Goal: Feedback & Contribution: Contribute content

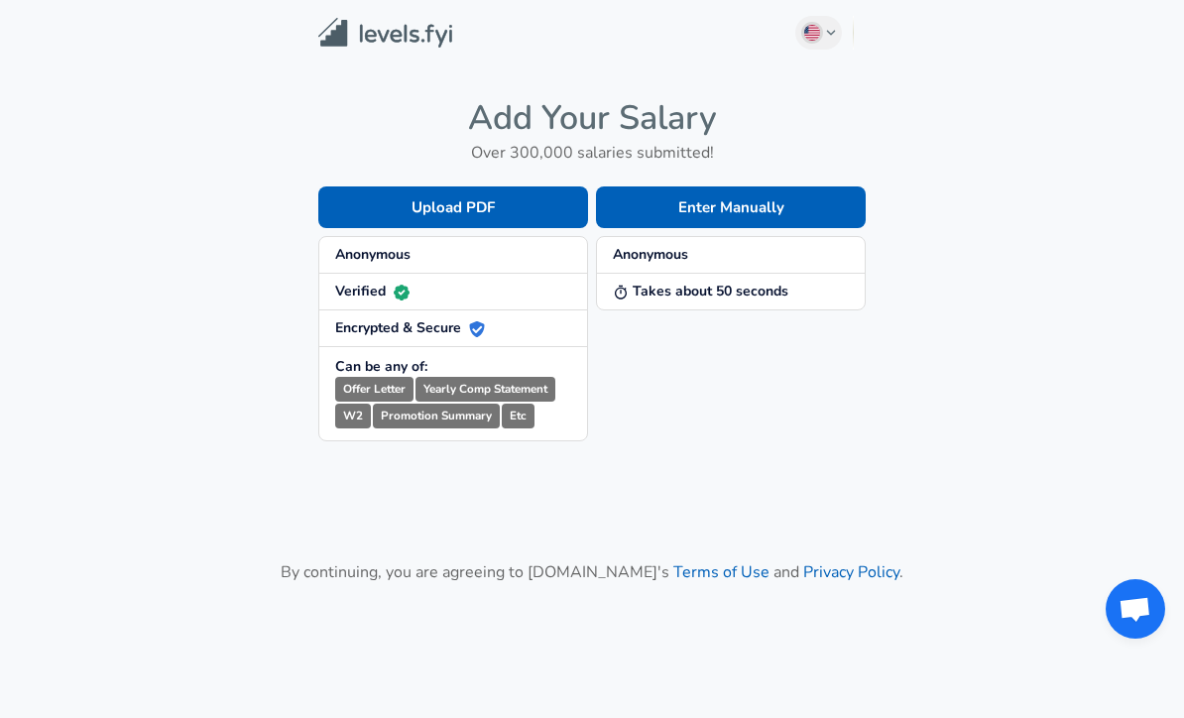
click at [489, 262] on span "Anonymous" at bounding box center [453, 255] width 236 height 20
click at [818, 205] on button "Enter Manually" at bounding box center [731, 207] width 270 height 42
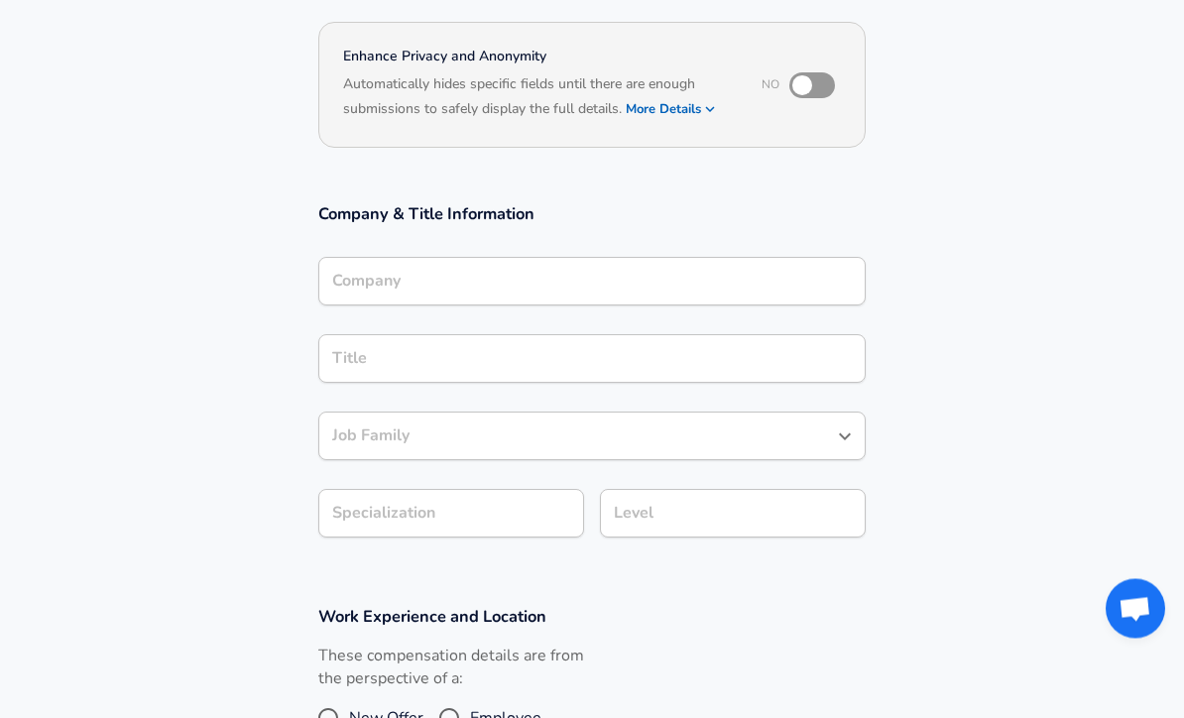
click at [726, 267] on input "Company" at bounding box center [592, 282] width 530 height 31
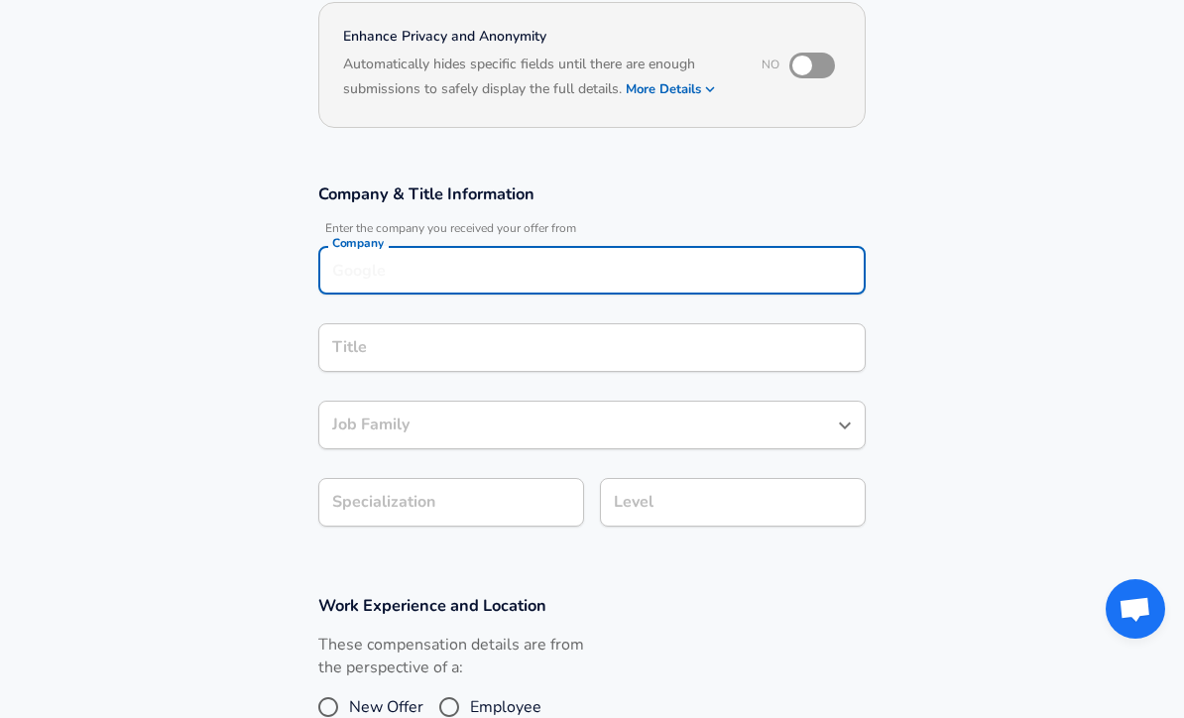
scroll to position [173, 0]
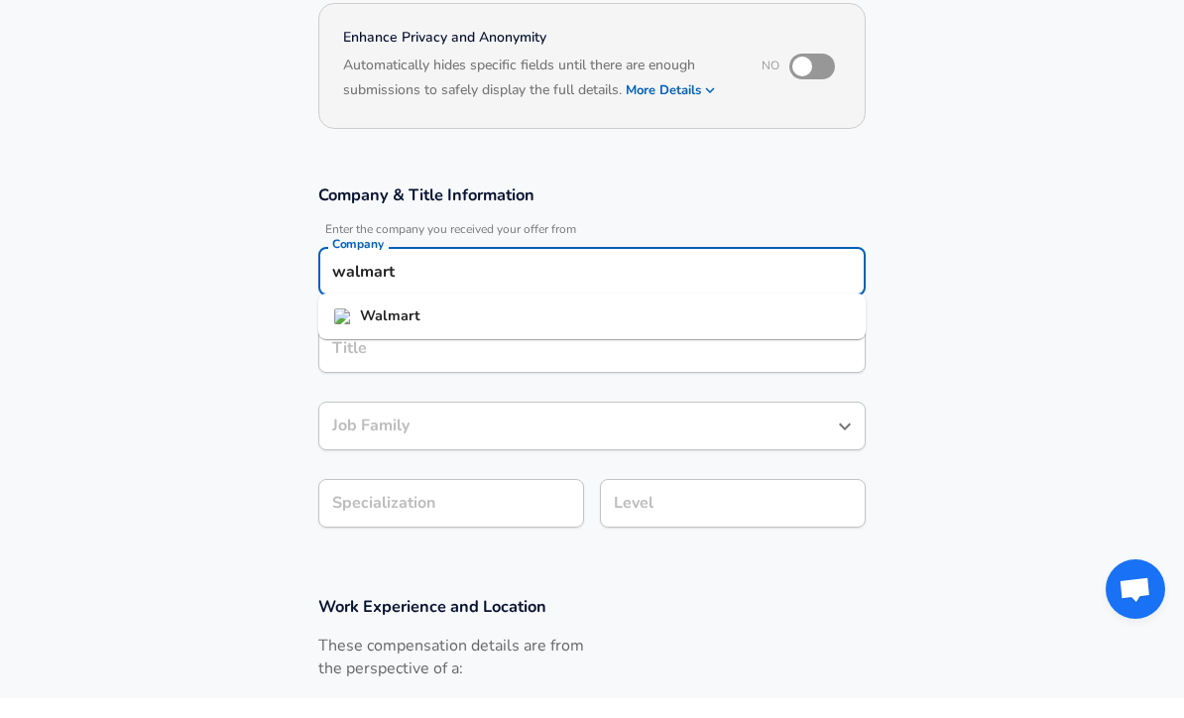
type input "walmart"
click at [630, 328] on div "Title Title" at bounding box center [592, 366] width 548 height 77
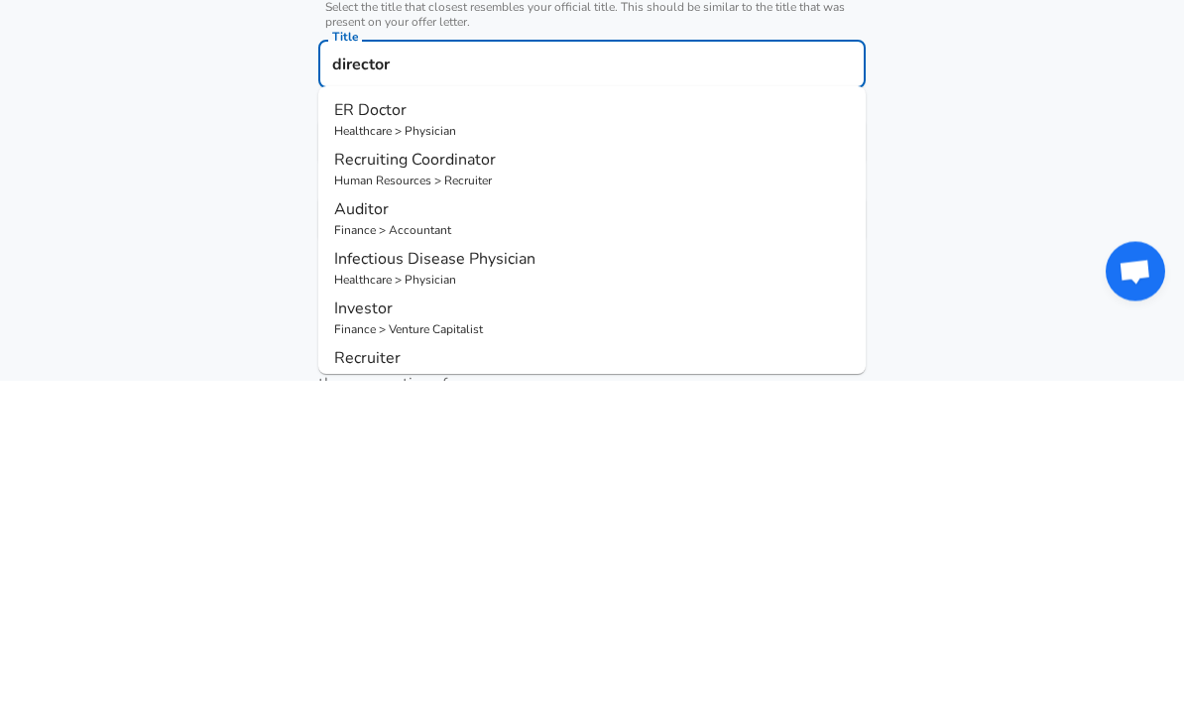
type input "director"
click at [942, 190] on section "Company & Title Information Enter the company you received your offer from Comp…" at bounding box center [592, 403] width 1184 height 445
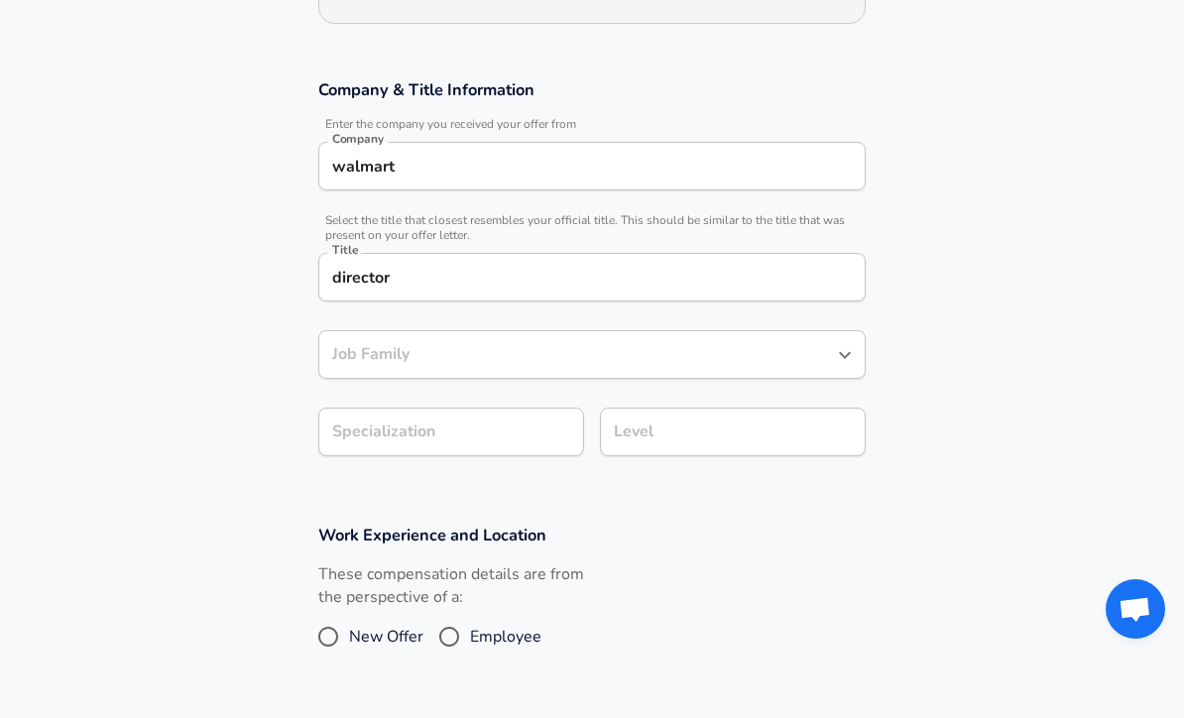
scroll to position [297, 0]
click at [498, 315] on div "Job Family Job Family" at bounding box center [592, 353] width 548 height 77
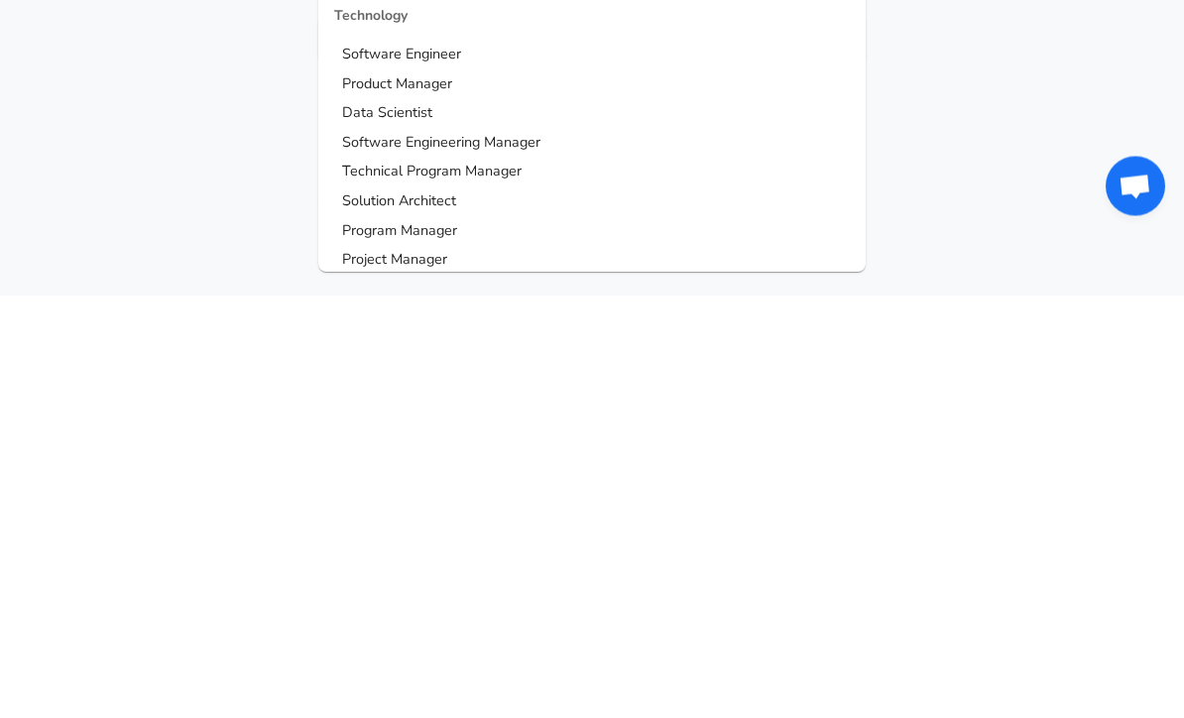
scroll to position [0, 0]
click at [423, 497] on span "Product Manager" at bounding box center [397, 507] width 110 height 20
type input "Product Manager"
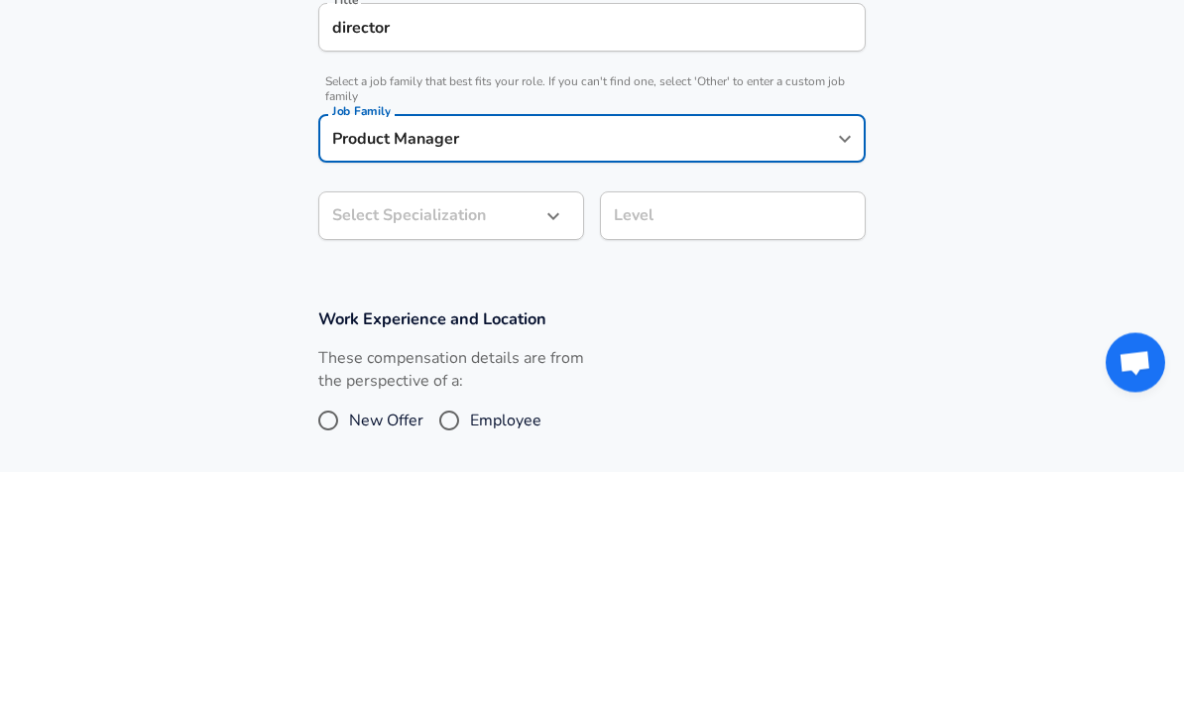
click at [522, 157] on body "English ([GEOGRAPHIC_DATA]) Change Restart Add Your Salary Upload your offer le…" at bounding box center [592, 58] width 1184 height 718
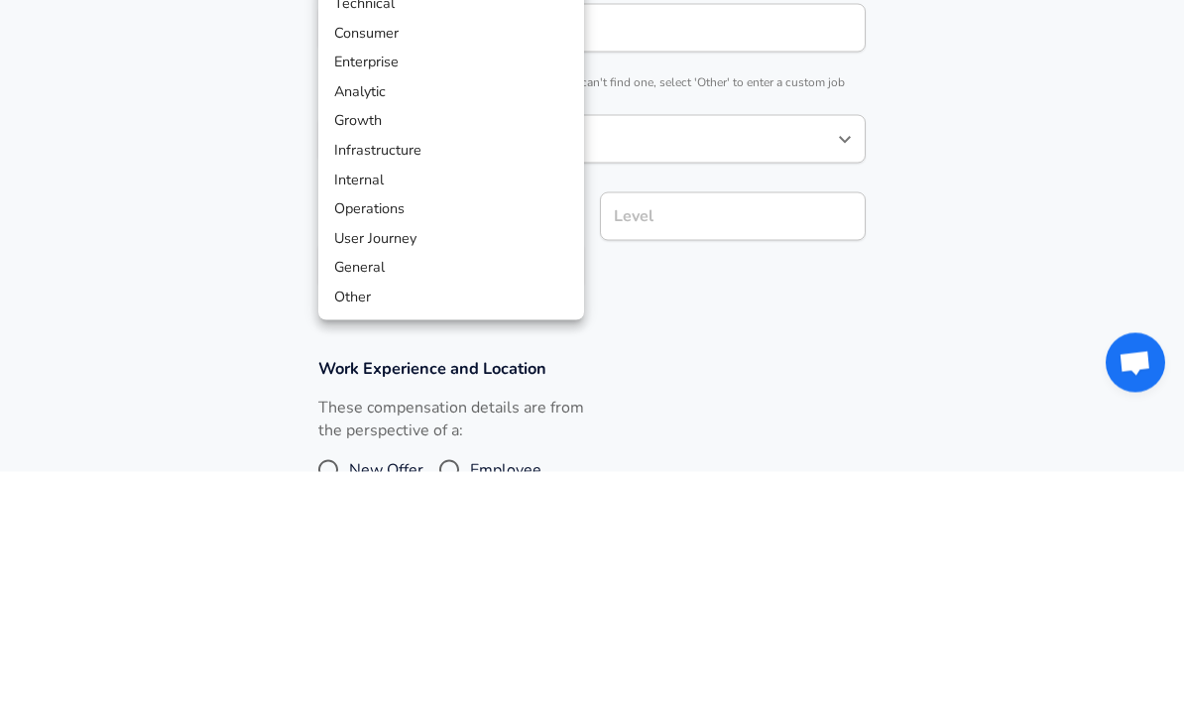
scroll to position [607, 0]
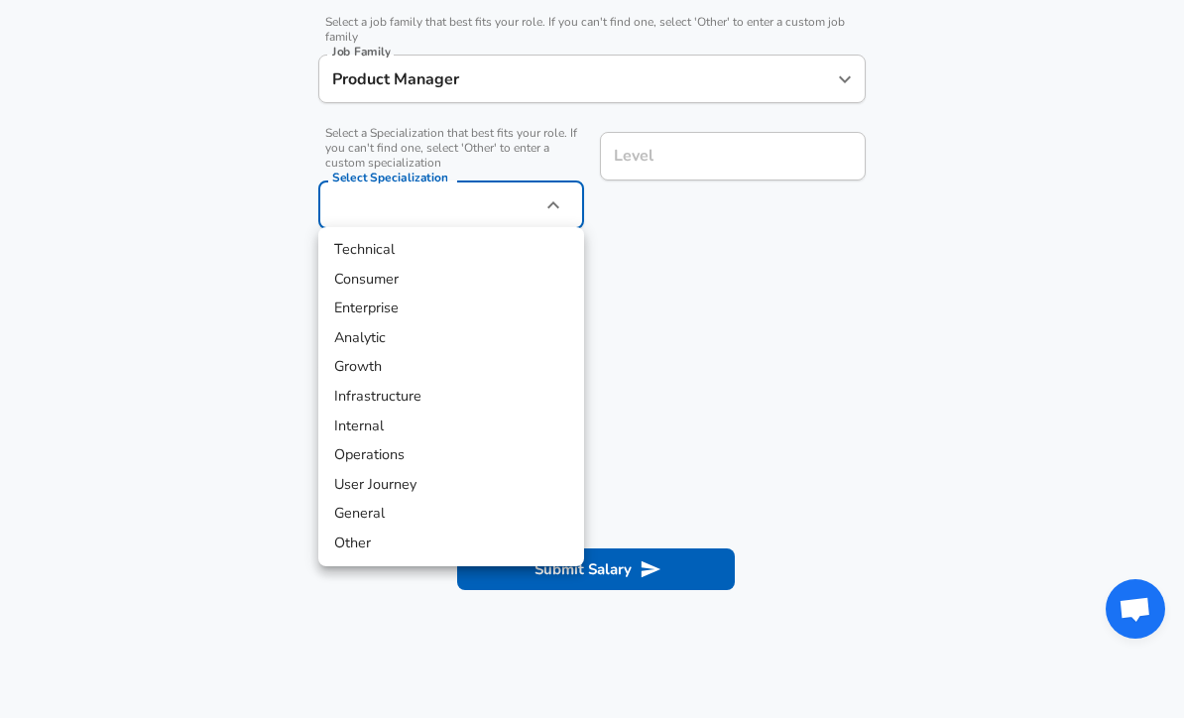
click at [376, 289] on li "Consumer" at bounding box center [451, 280] width 266 height 30
type input "Consumer"
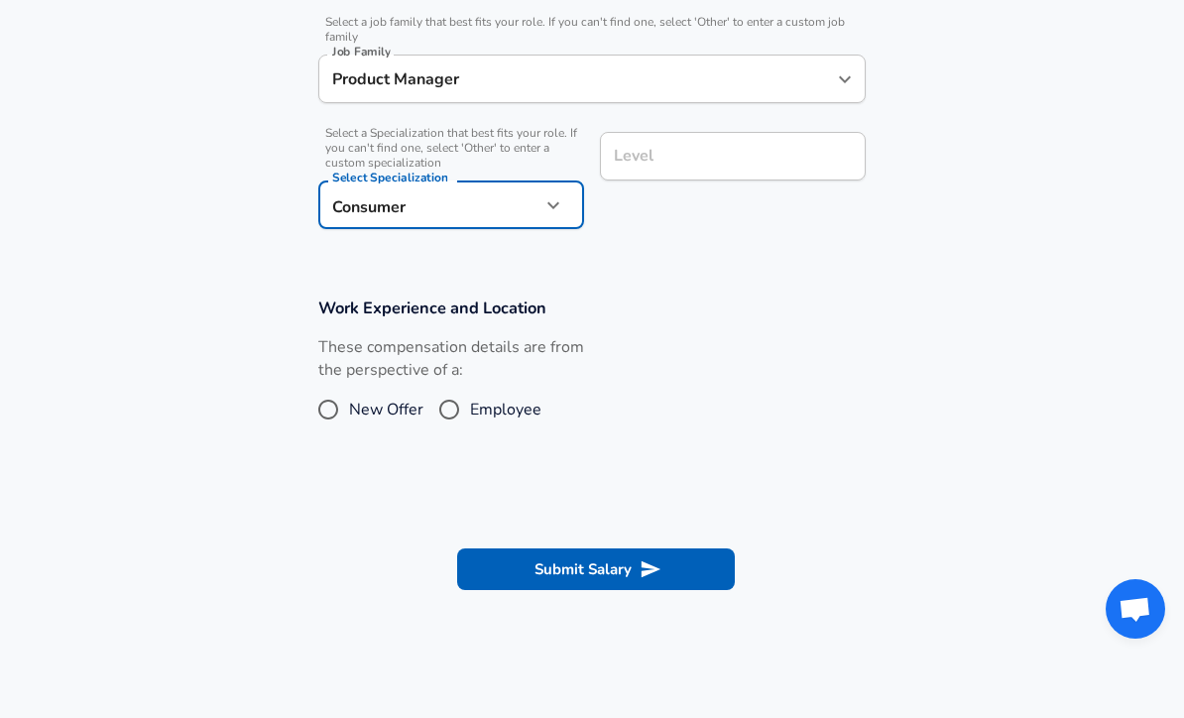
click at [722, 116] on div "Level Level" at bounding box center [725, 179] width 282 height 126
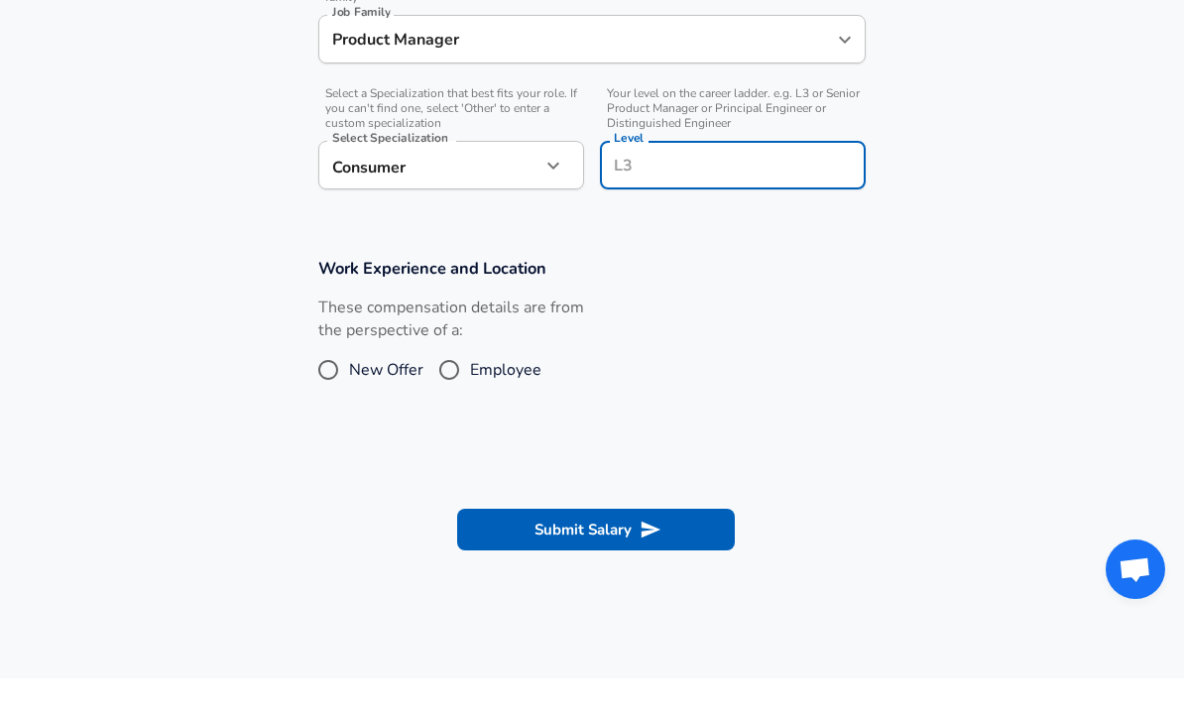
click at [784, 189] on input "Level" at bounding box center [733, 204] width 248 height 31
type input "x7"
click at [993, 225] on section "Company & Title Information Enter the company you received your offer from Comp…" at bounding box center [592, 10] width 1184 height 528
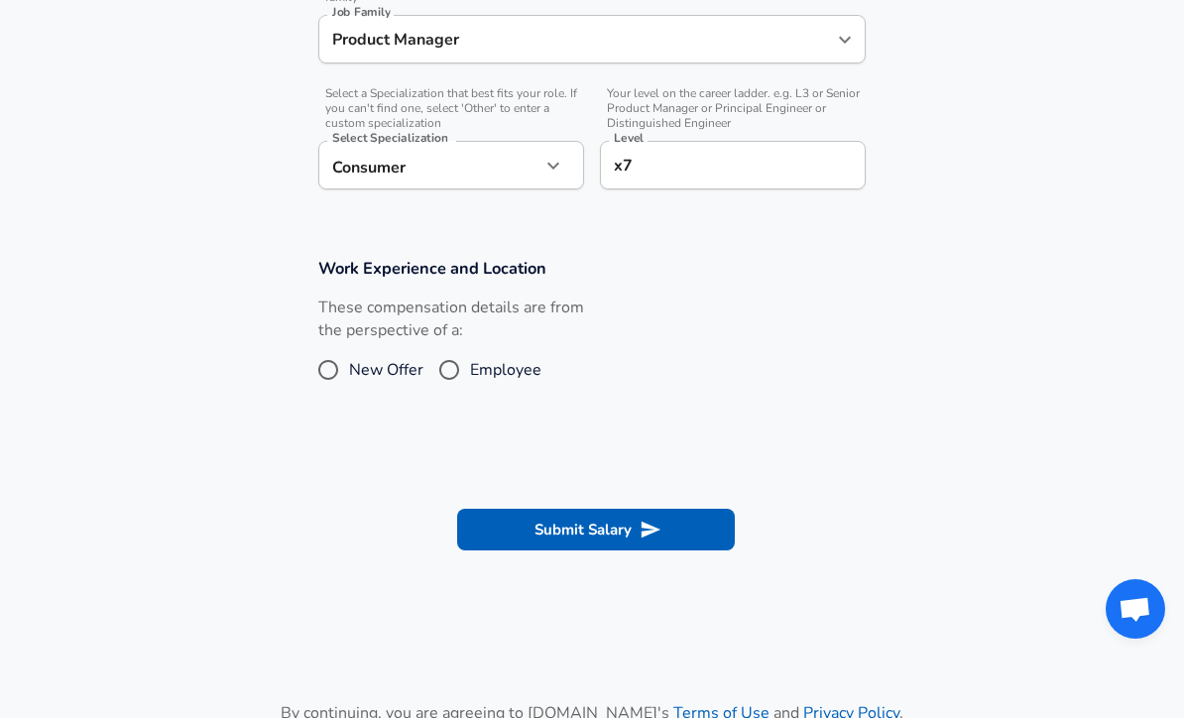
click at [330, 369] on input "New Offer" at bounding box center [329, 370] width 42 height 32
radio input "true"
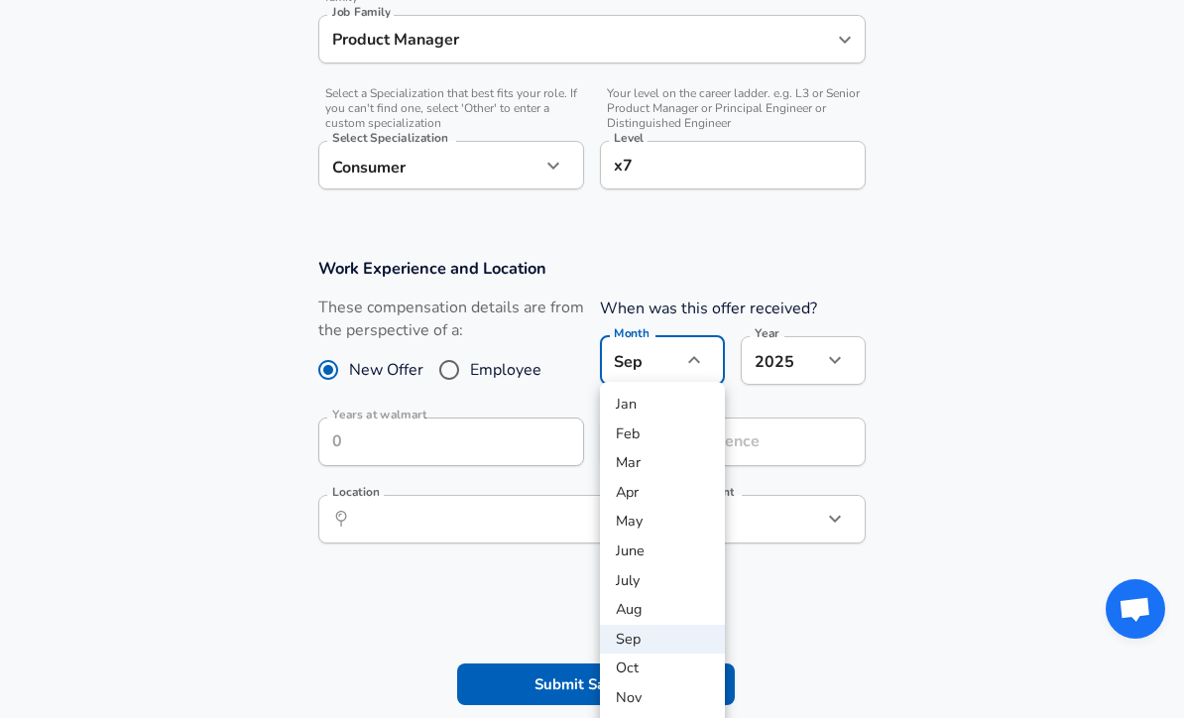
click at [640, 527] on li "May" at bounding box center [662, 522] width 125 height 30
type input "5"
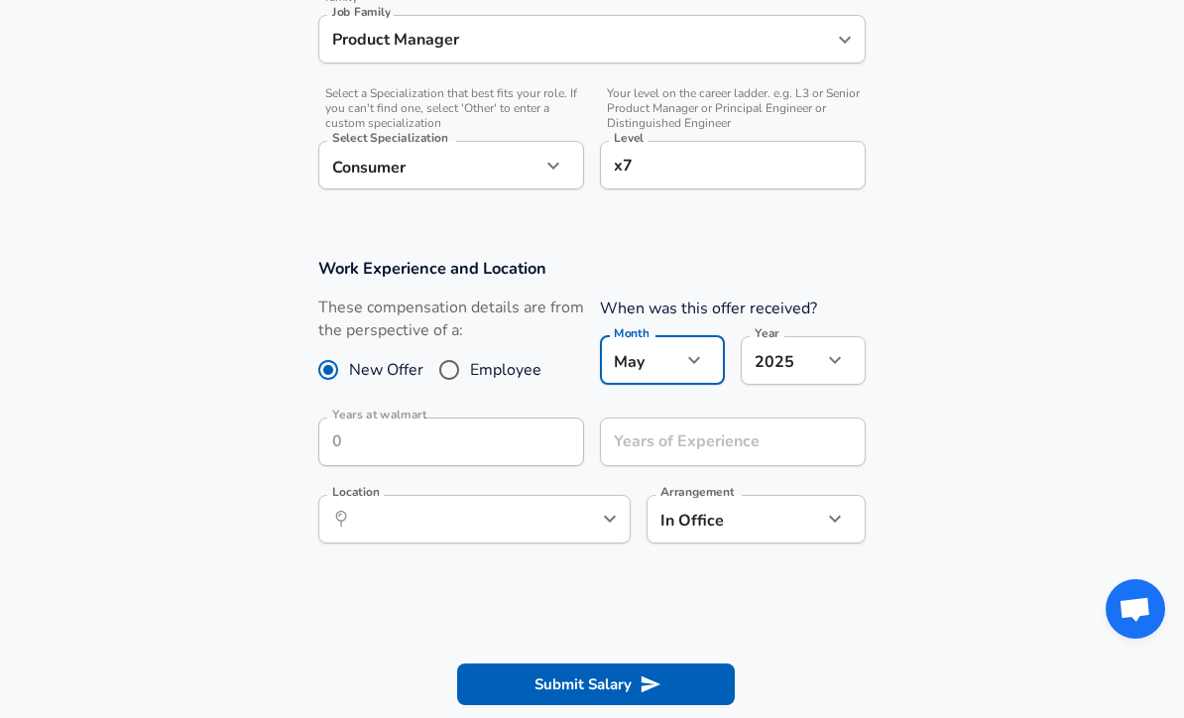
click at [978, 380] on section "Work Experience and Location These compensation details are from the perspectiv…" at bounding box center [592, 410] width 1184 height 353
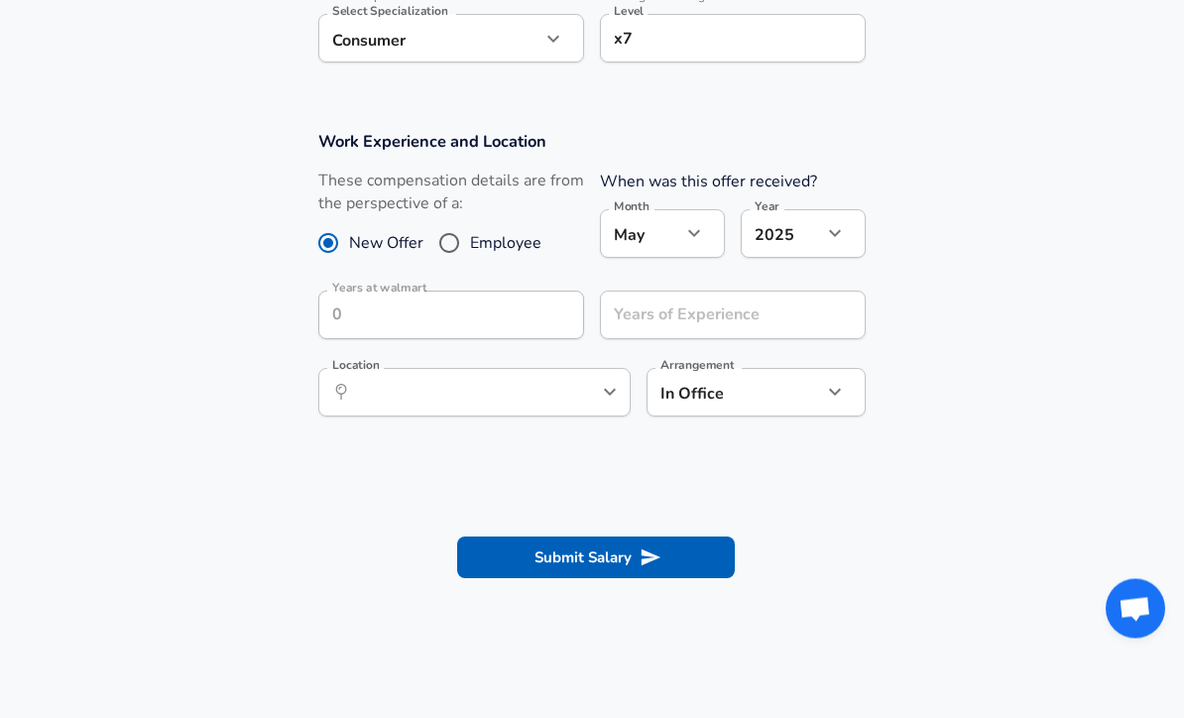
scroll to position [774, 0]
click at [798, 291] on input "Years of Experience" at bounding box center [711, 315] width 222 height 49
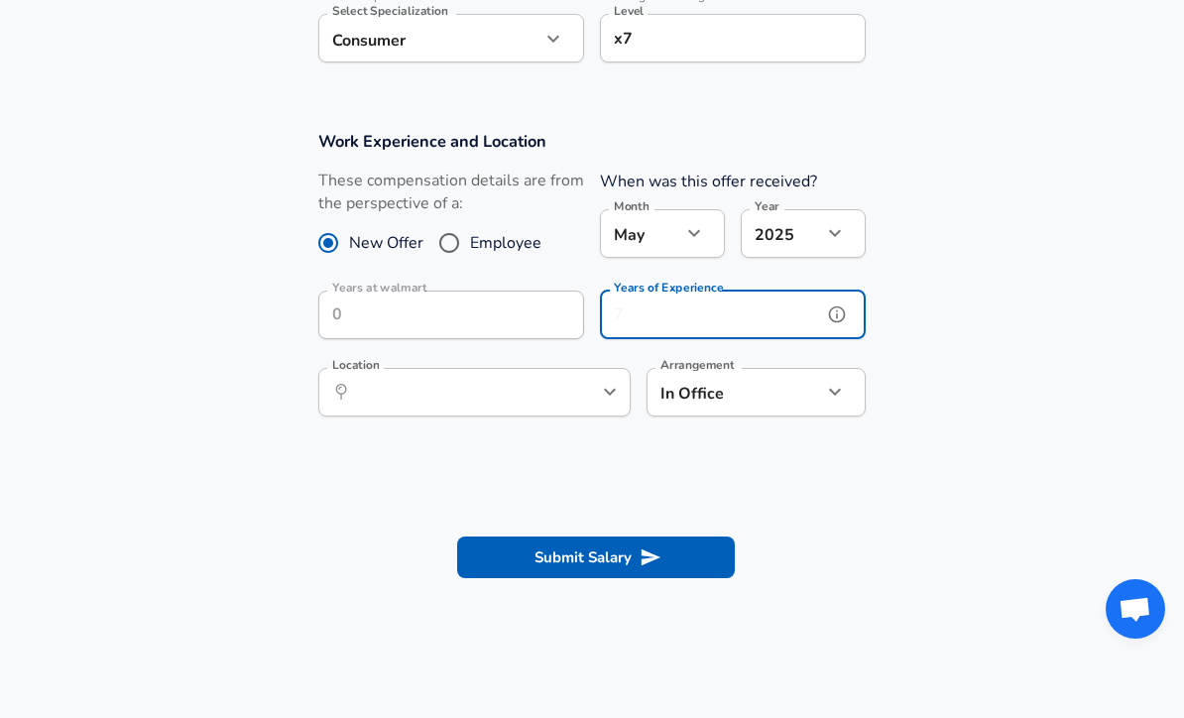
scroll to position [773, 0]
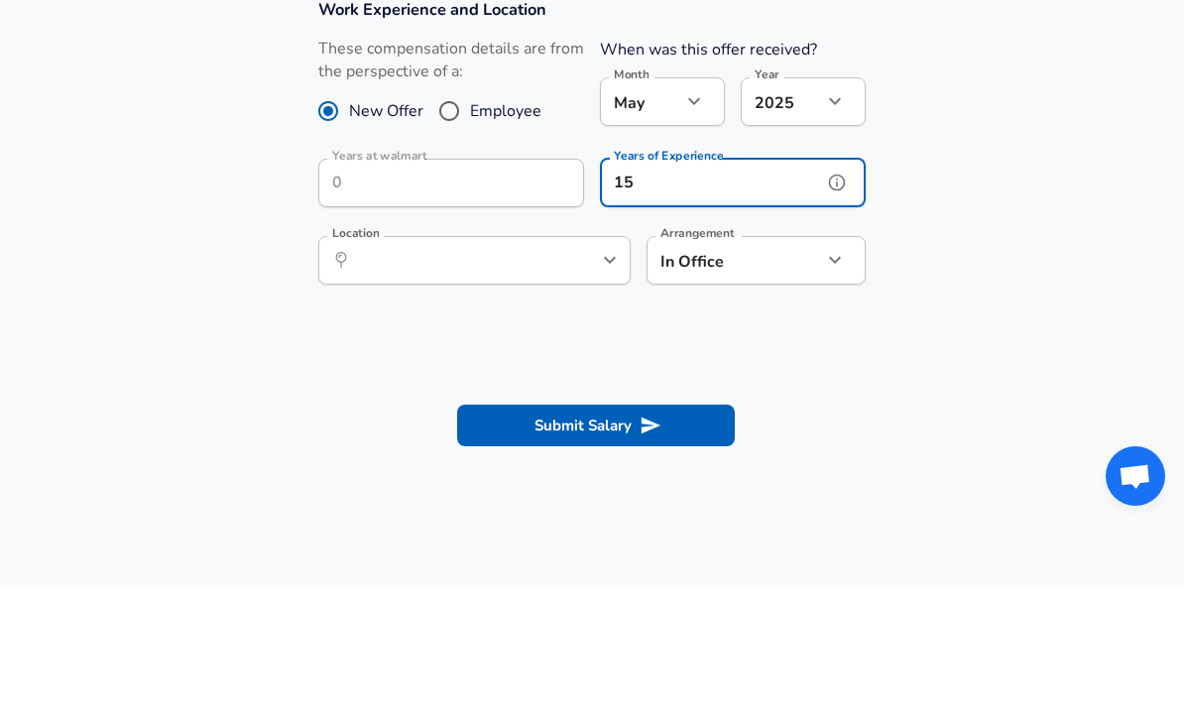
type input "15"
click at [976, 265] on section "Work Experience and Location These compensation details are from the perspectiv…" at bounding box center [592, 284] width 1184 height 353
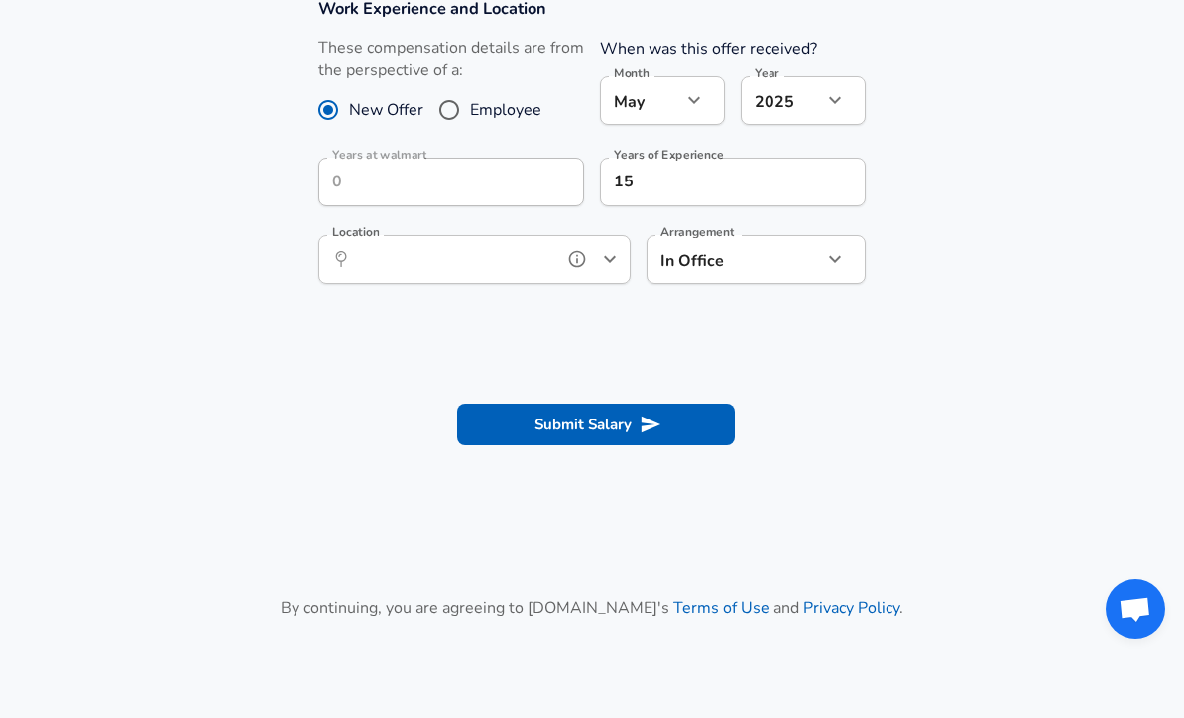
click at [534, 262] on input "Location" at bounding box center [452, 259] width 203 height 31
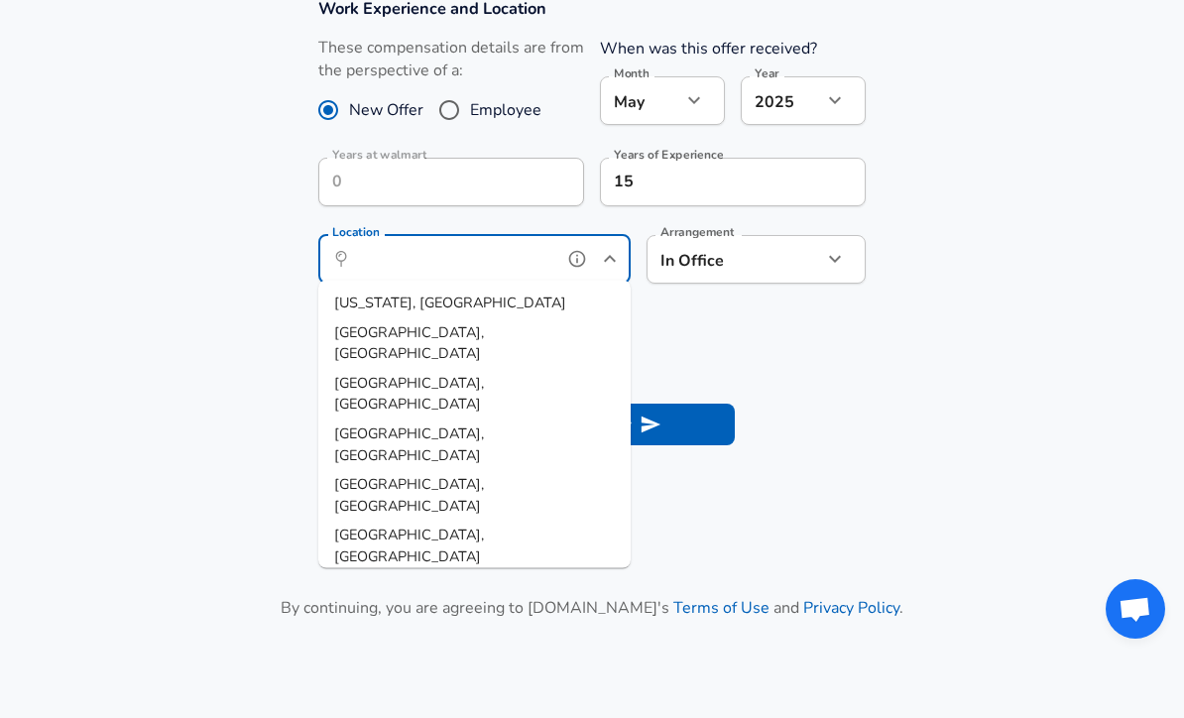
scroll to position [906, 0]
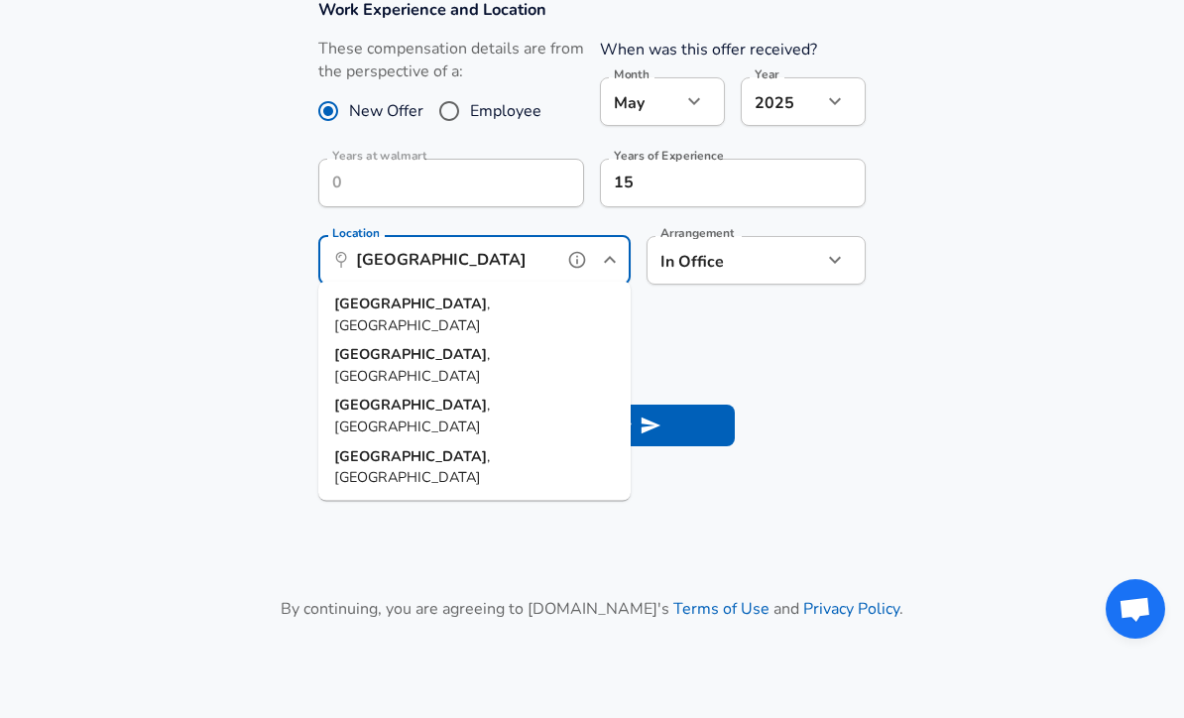
click at [415, 306] on span ", [GEOGRAPHIC_DATA]" at bounding box center [412, 315] width 156 height 42
type input "[GEOGRAPHIC_DATA], [GEOGRAPHIC_DATA]"
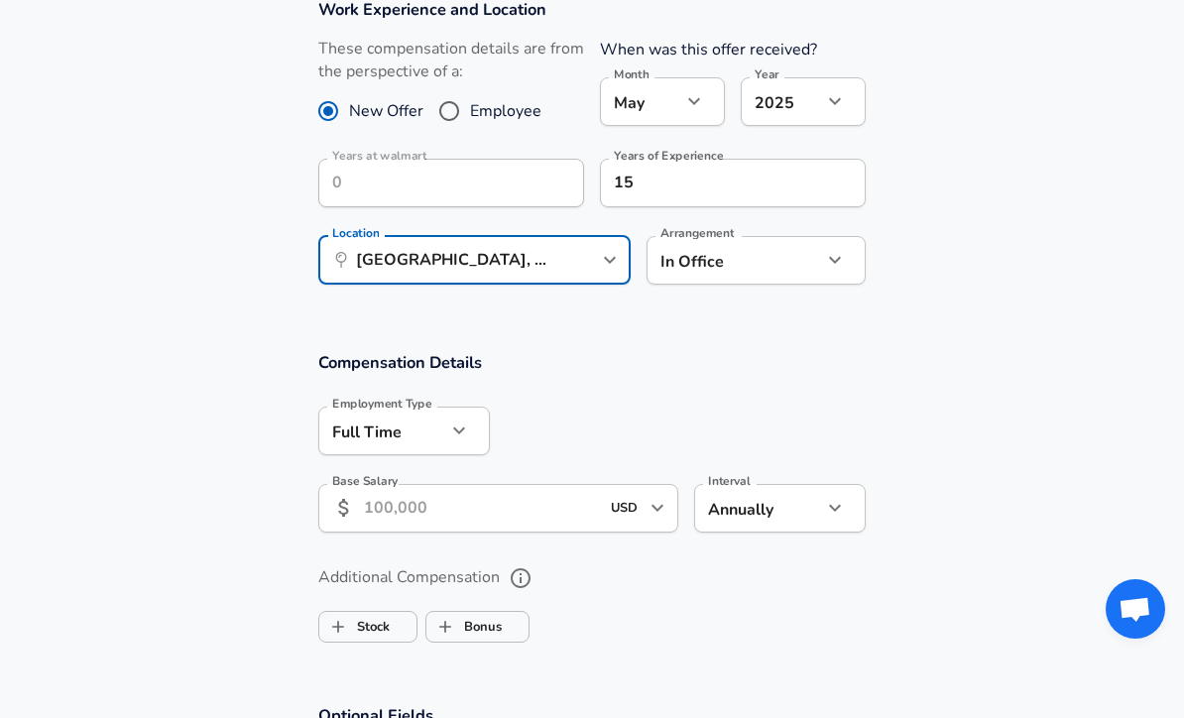
click at [989, 228] on section "Work Experience and Location These compensation details are from the perspectiv…" at bounding box center [592, 151] width 1184 height 353
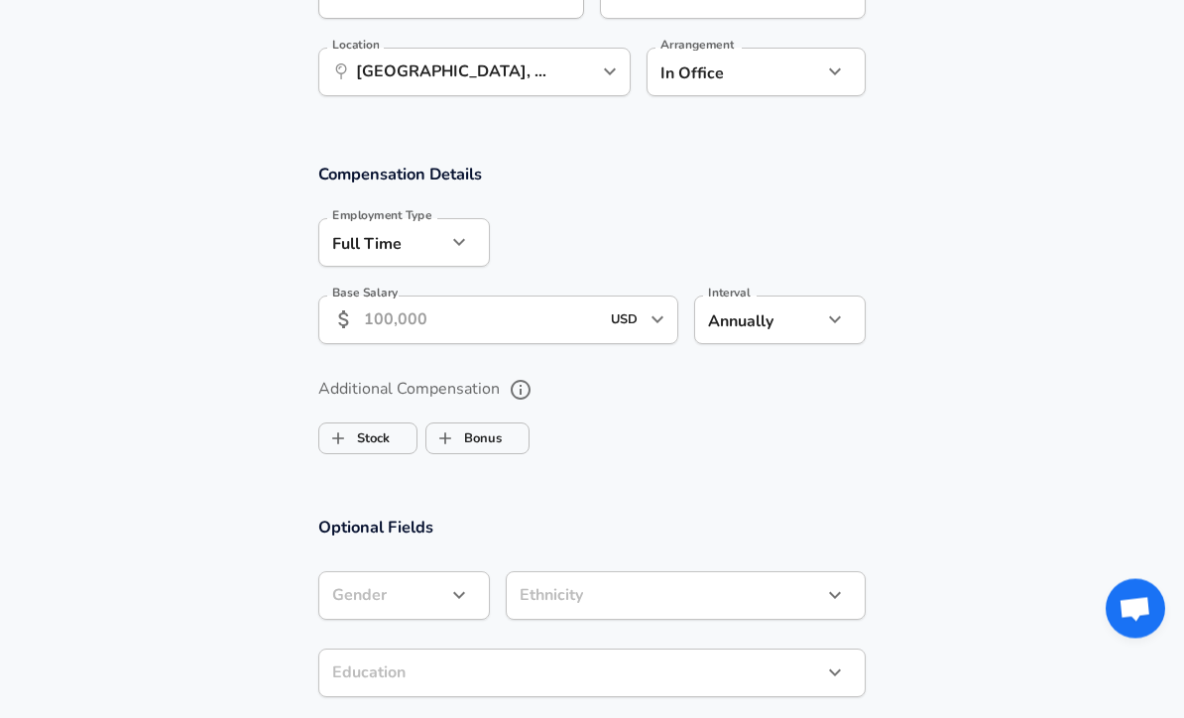
scroll to position [1097, 0]
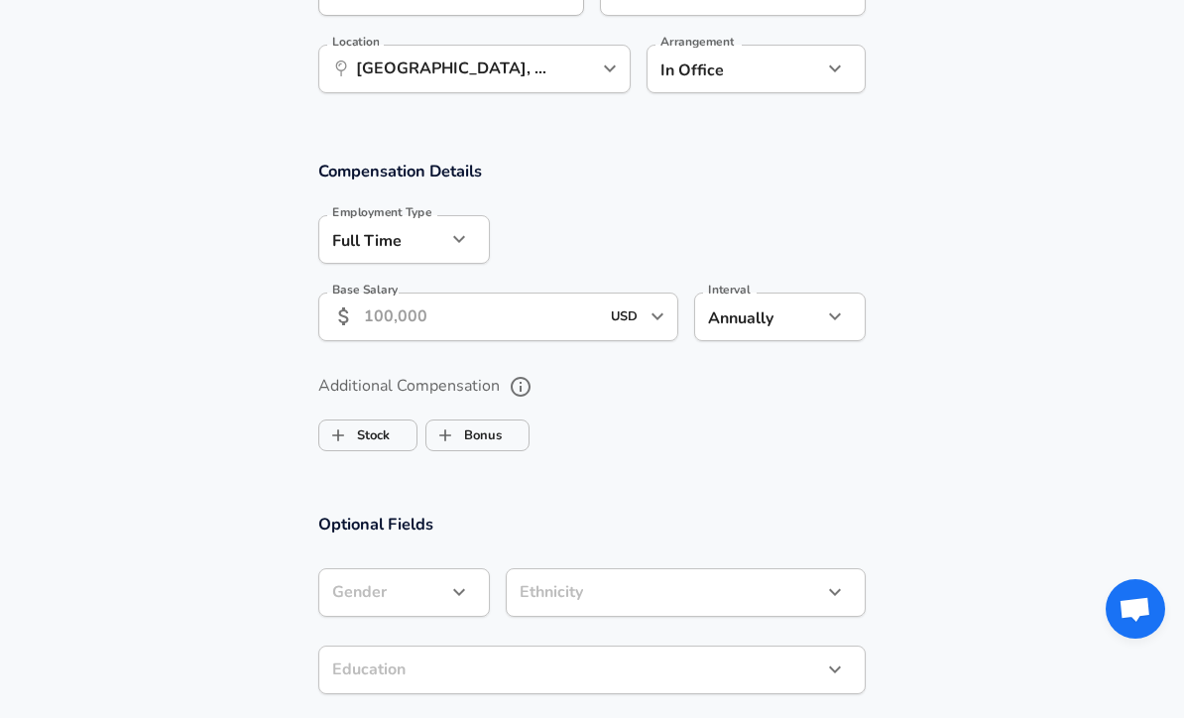
click at [562, 310] on input "Base Salary" at bounding box center [481, 317] width 235 height 49
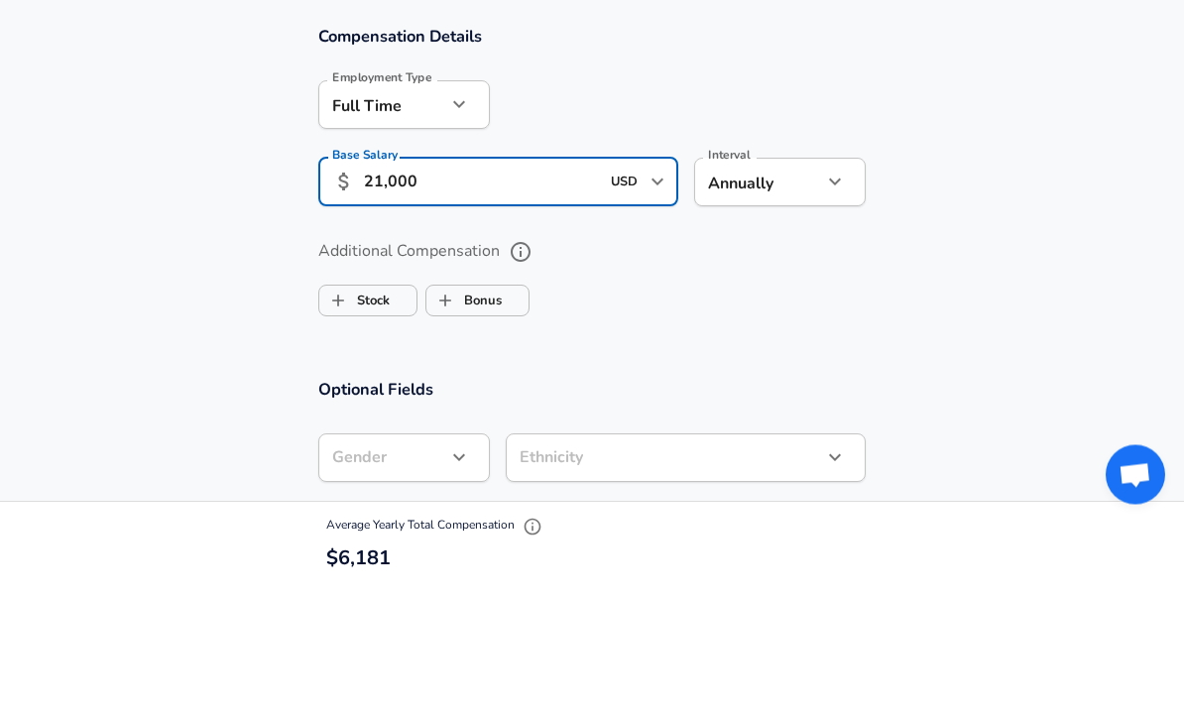
type input "210,000"
click at [986, 354] on section "Additional Compensation Stock Bonus" at bounding box center [592, 406] width 1184 height 105
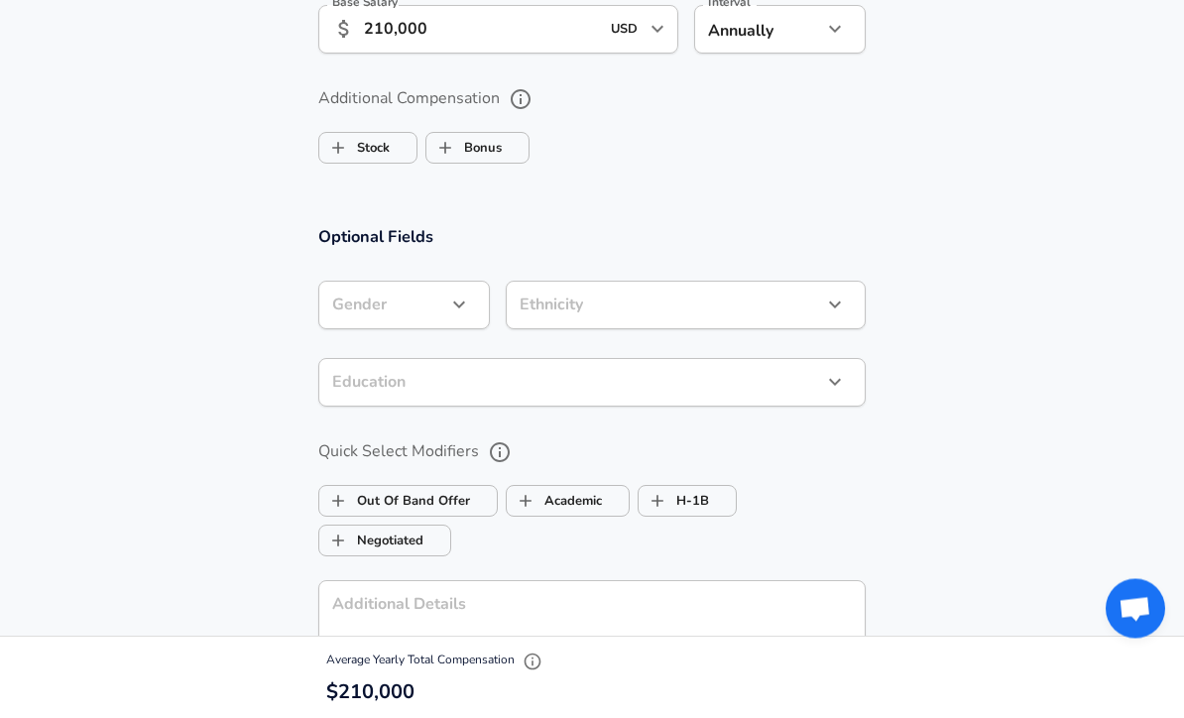
scroll to position [1385, 0]
click at [378, 143] on label "Stock" at bounding box center [354, 148] width 70 height 38
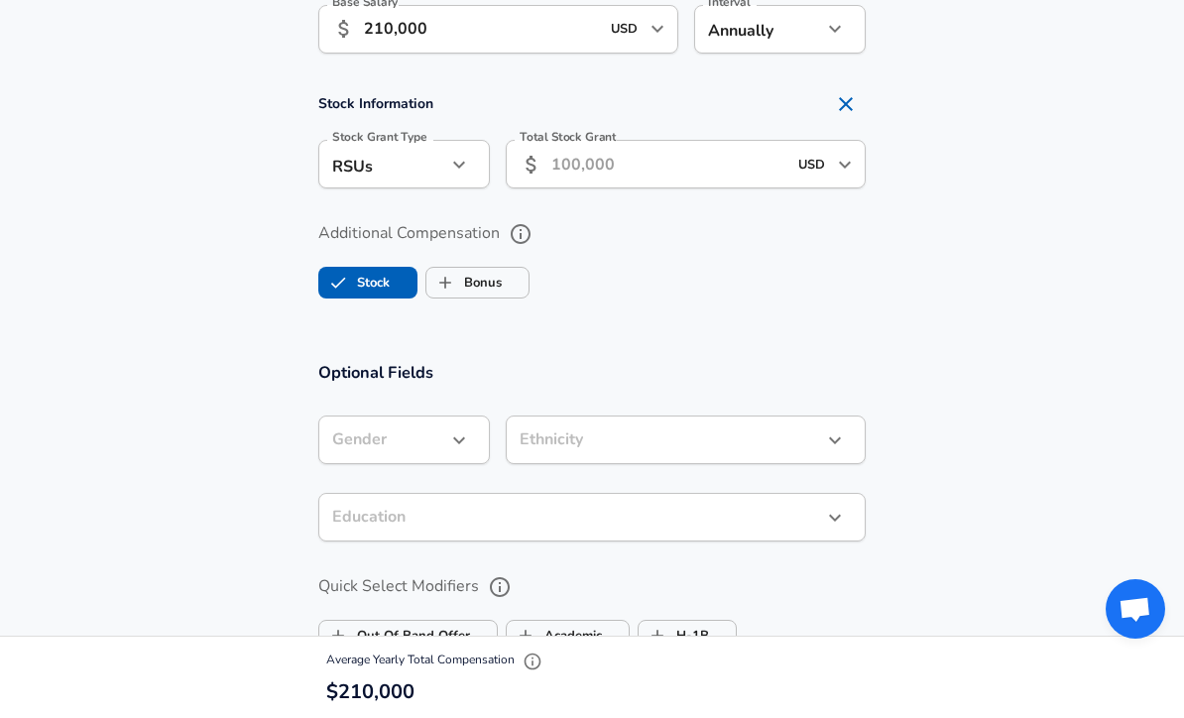
checkbox input "true"
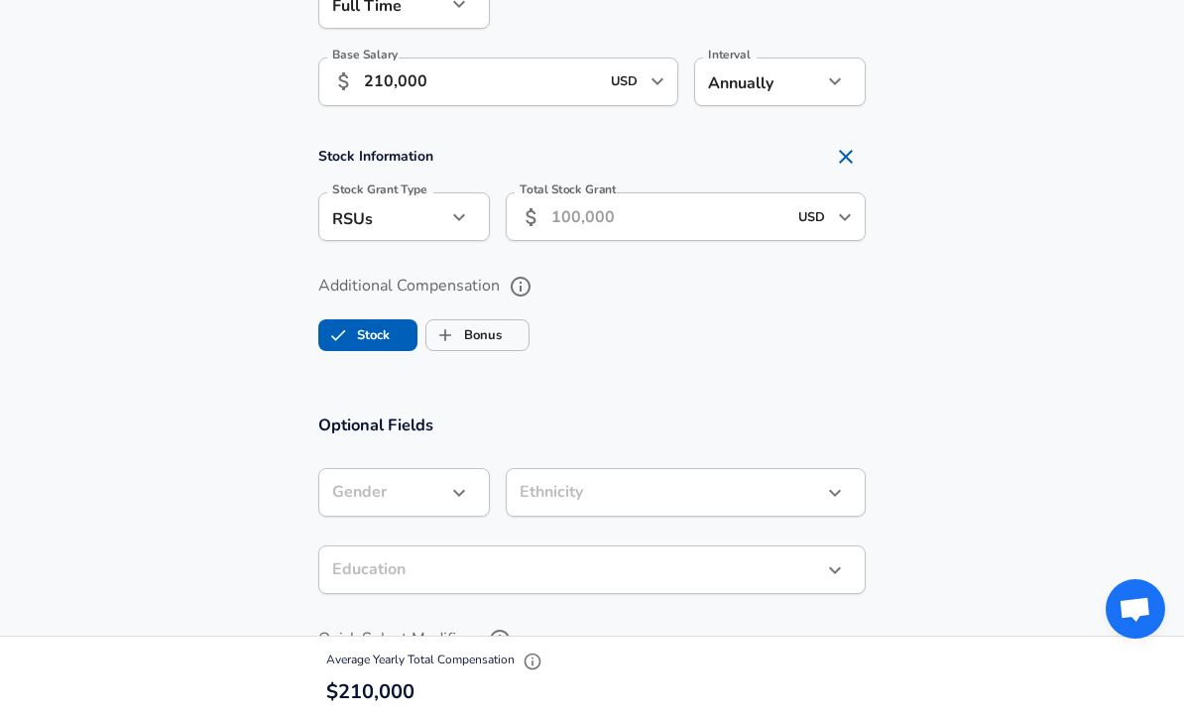
scroll to position [1310, 0]
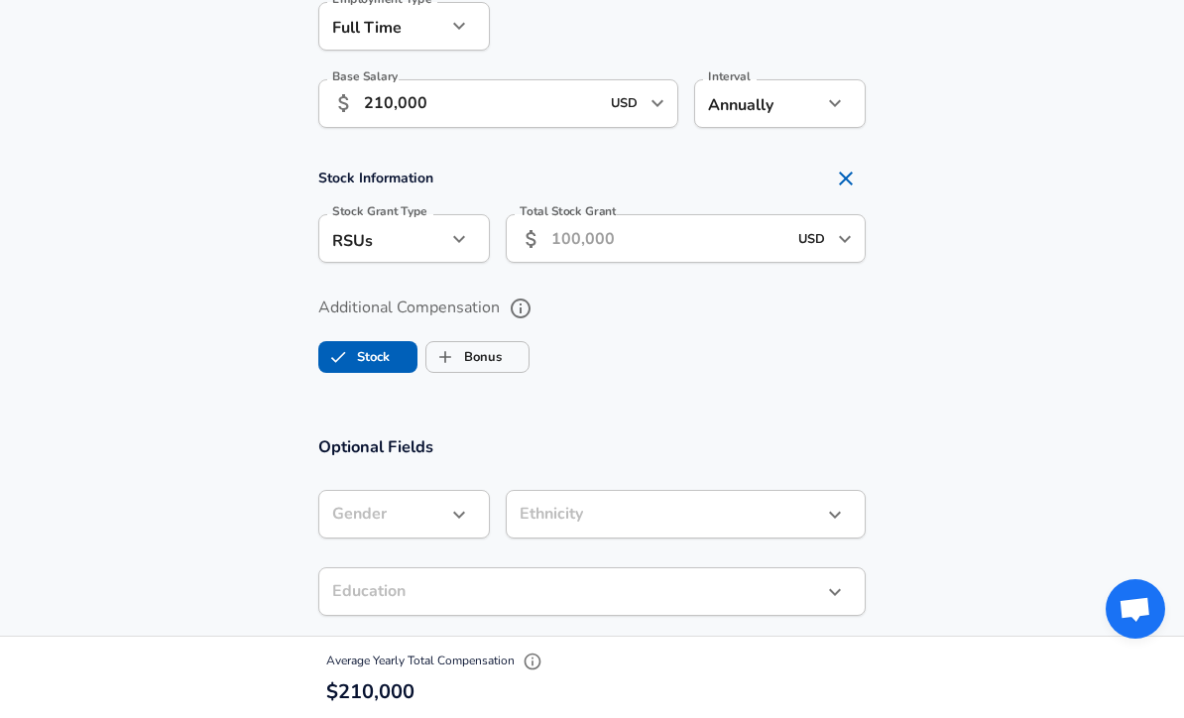
click at [702, 240] on input "Total Stock Grant" at bounding box center [669, 238] width 235 height 49
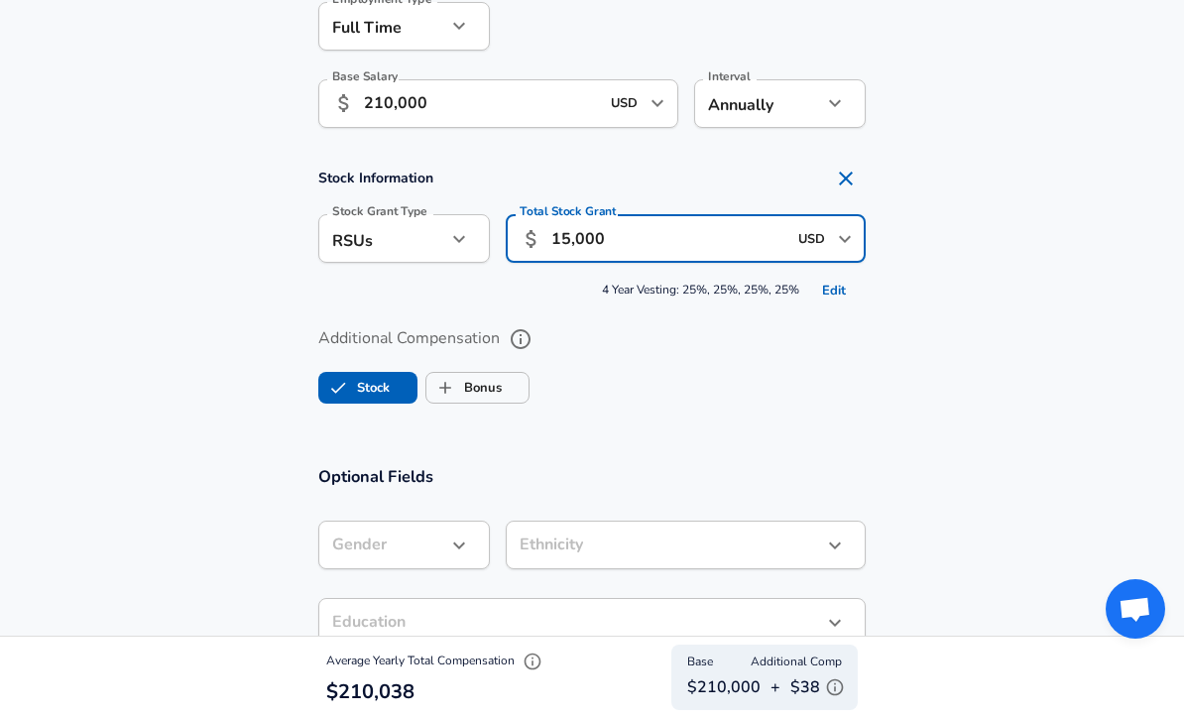
type input "150,000"
click at [826, 292] on button "Edit" at bounding box center [834, 291] width 63 height 31
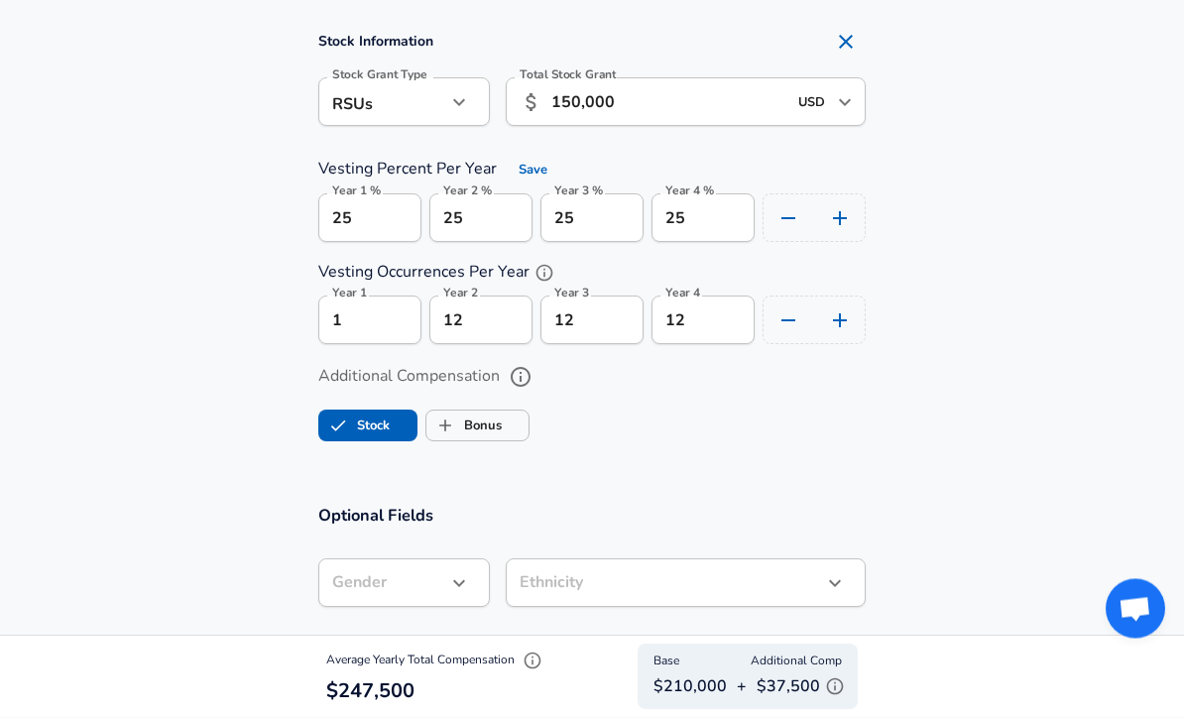
scroll to position [1447, 0]
click at [502, 422] on label "Bonus" at bounding box center [464, 426] width 75 height 38
checkbox input "true"
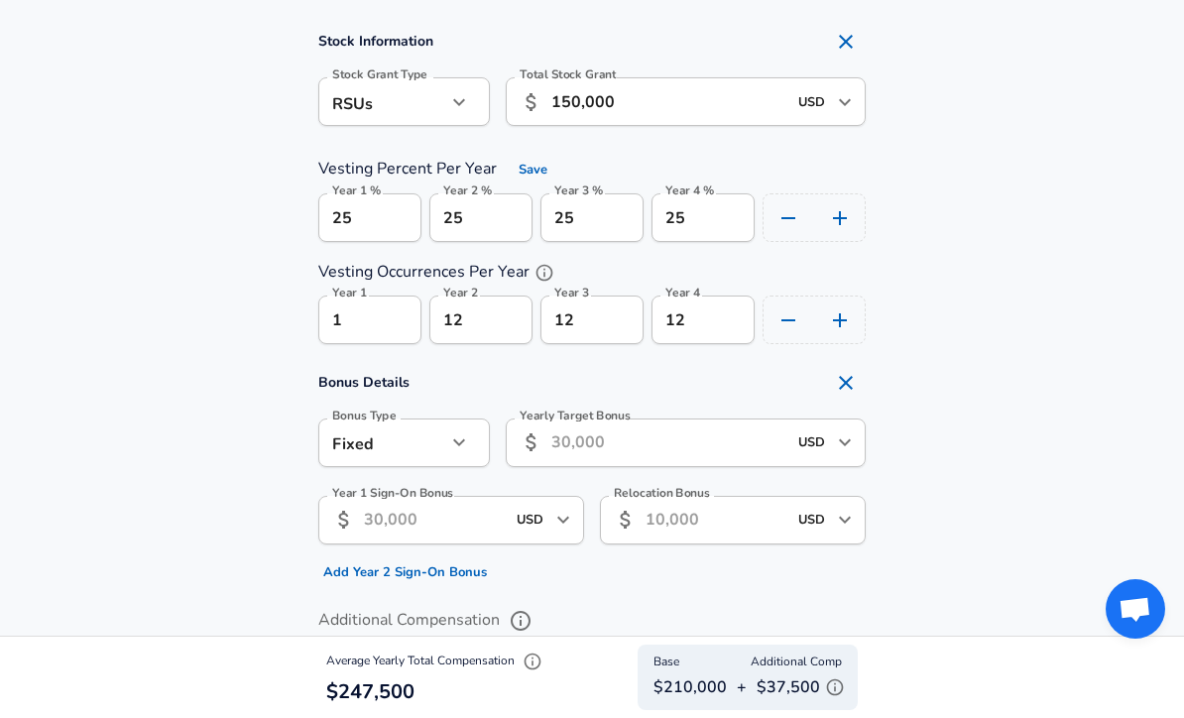
click at [454, 440] on icon "button" at bounding box center [459, 443] width 24 height 24
click at [440, 514] on li "Percentage" at bounding box center [404, 516] width 172 height 30
type input "percentage"
click at [672, 443] on input "Yearly Target Bonus Percent" at bounding box center [663, 443] width 314 height 49
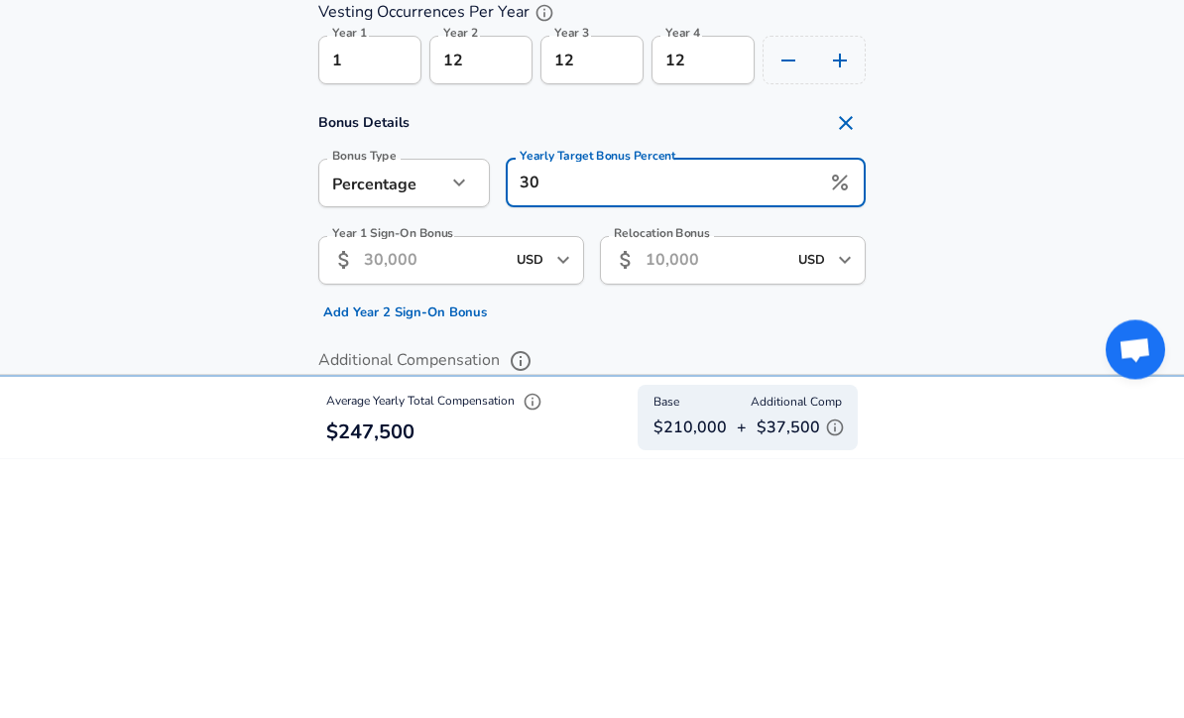
type input "30"
click at [1078, 363] on section "Bonus Details Bonus Type Percentage percentage Bonus Type Yearly Target Bonus P…" at bounding box center [592, 475] width 1184 height 225
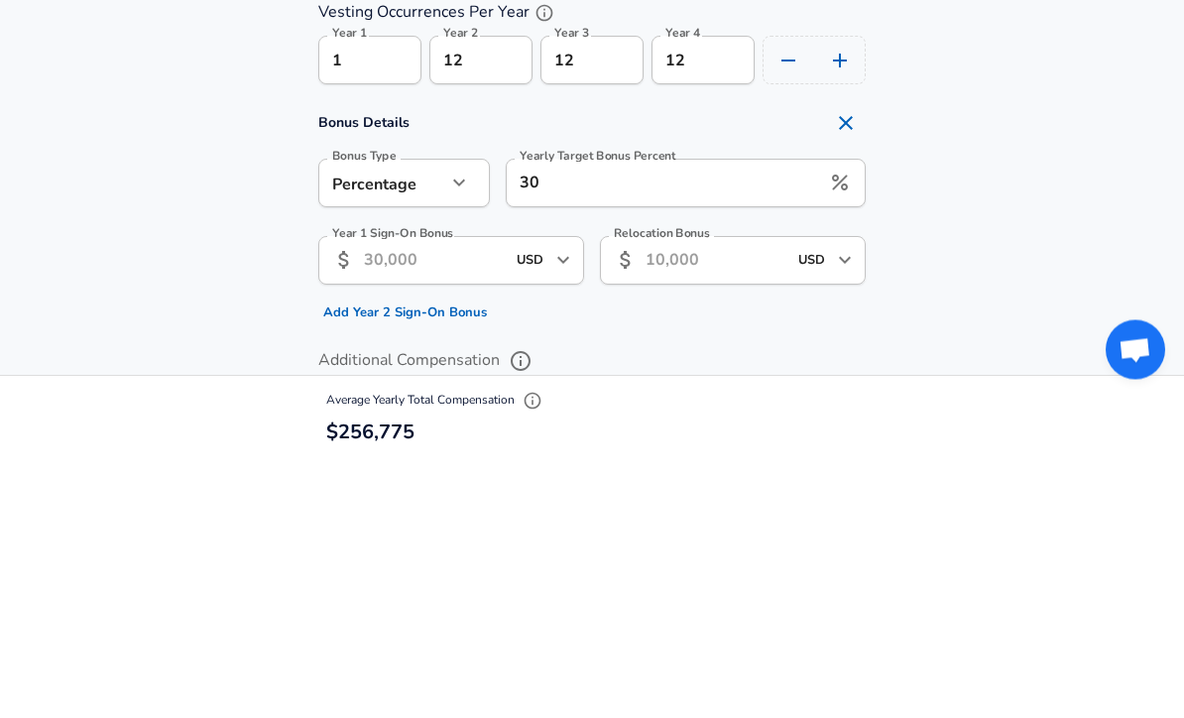
scroll to position [1707, 0]
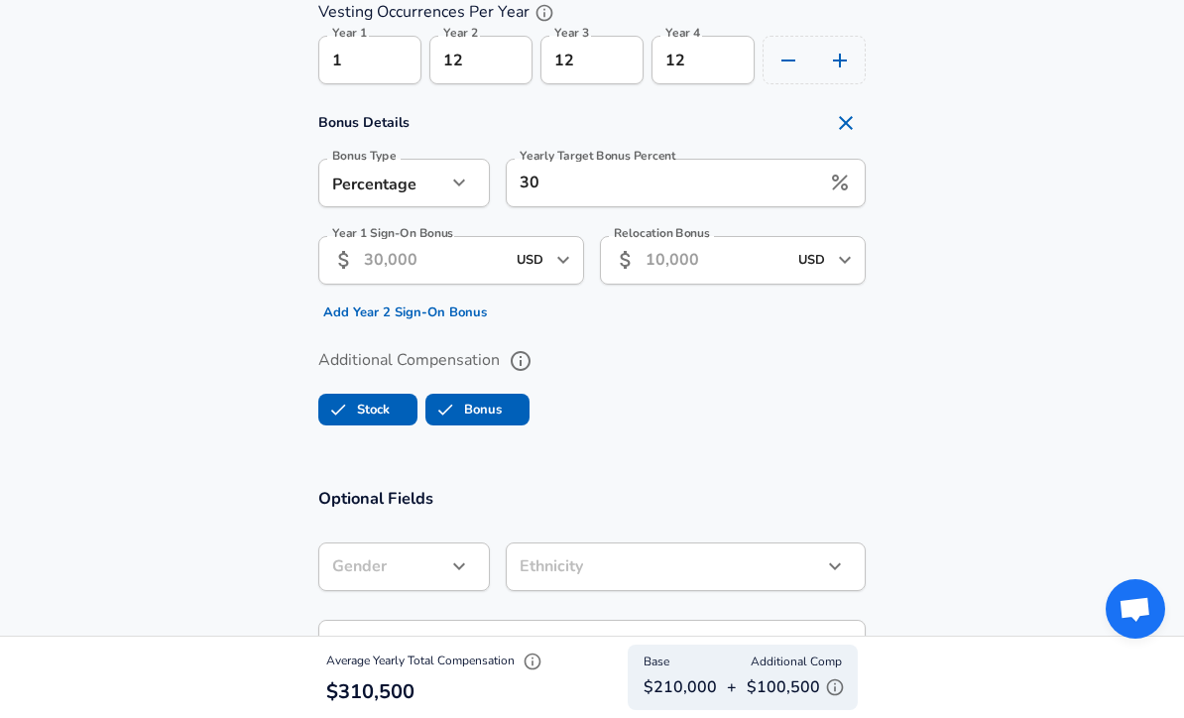
click at [722, 255] on input "Relocation Bonus" at bounding box center [716, 260] width 141 height 49
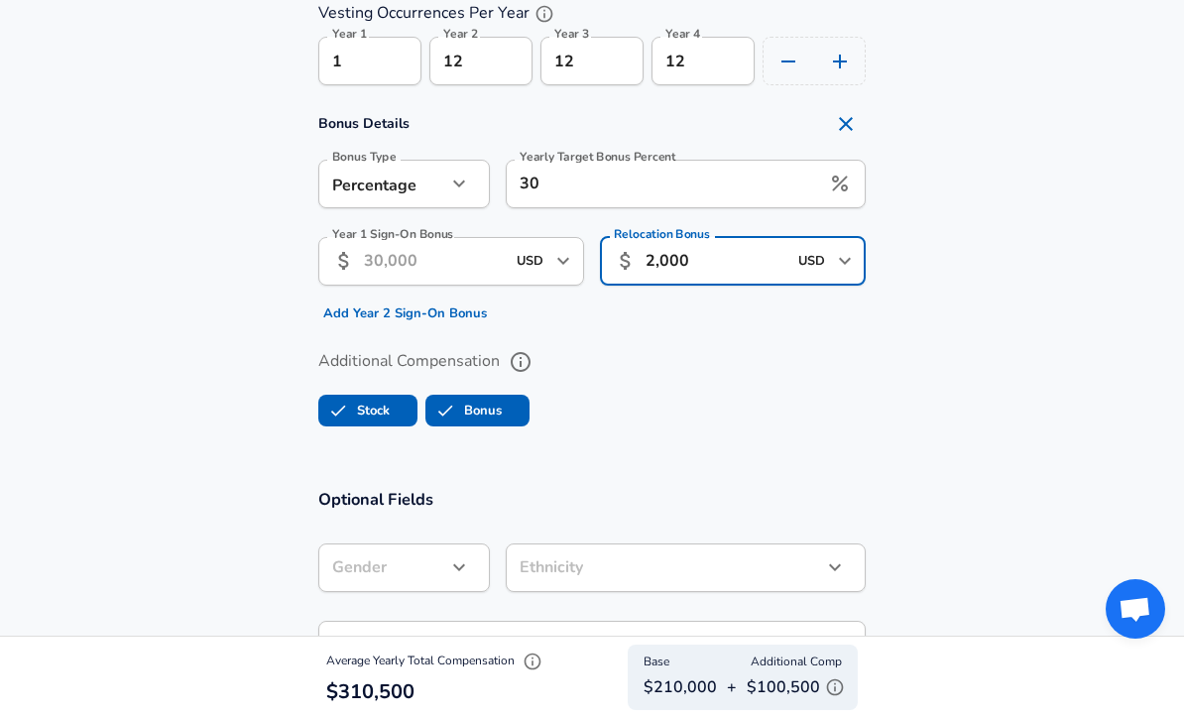
type input "20,000"
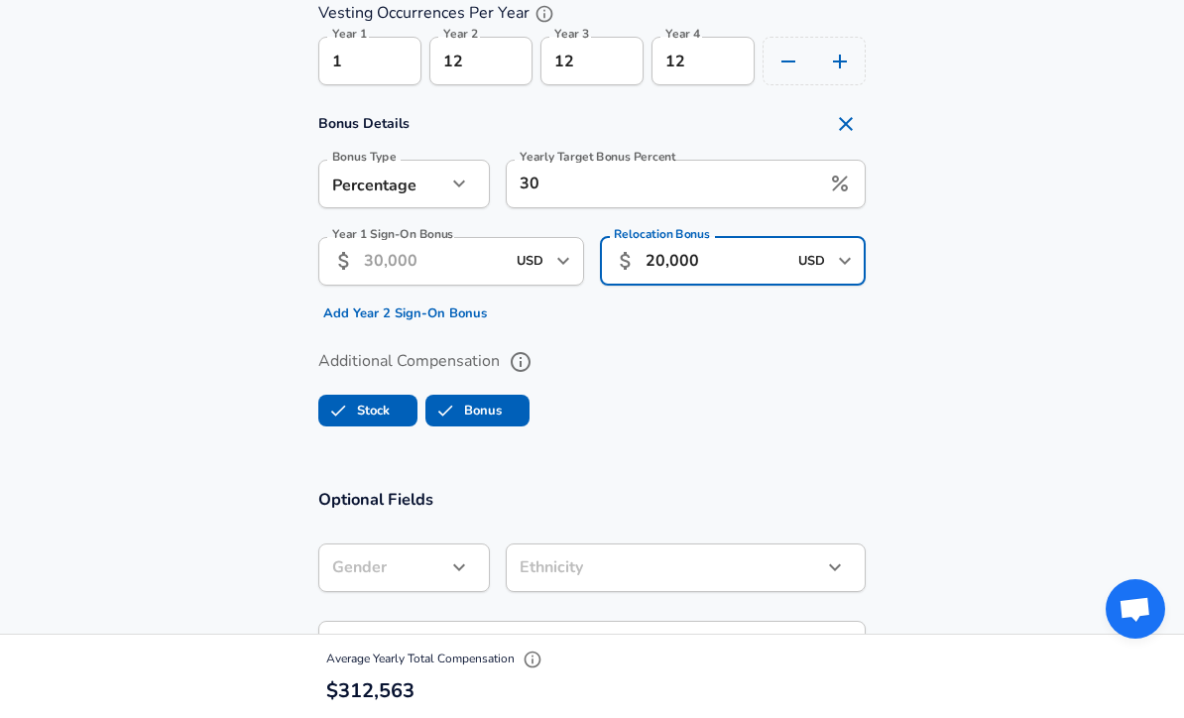
click at [1028, 250] on section "Bonus Details Bonus Type Percentage percentage Bonus Type Yearly Target Bonus P…" at bounding box center [592, 216] width 1184 height 225
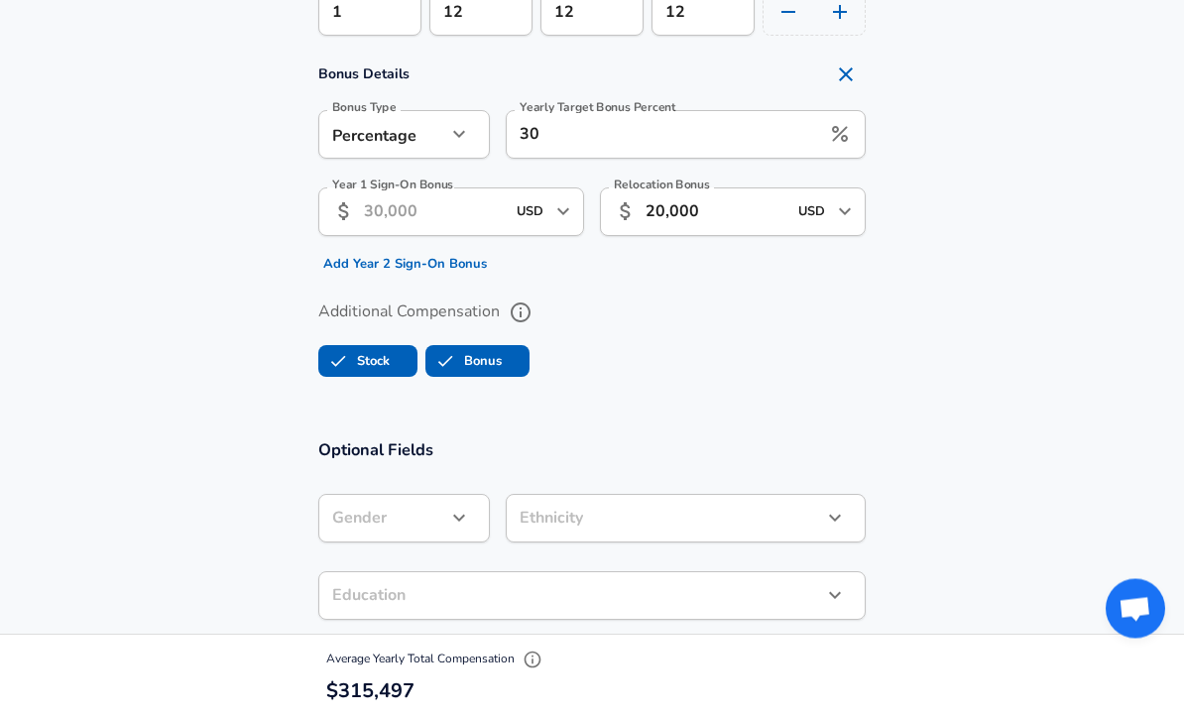
scroll to position [1756, 0]
click at [473, 203] on input "Year 1 Sign-On Bonus" at bounding box center [434, 211] width 141 height 49
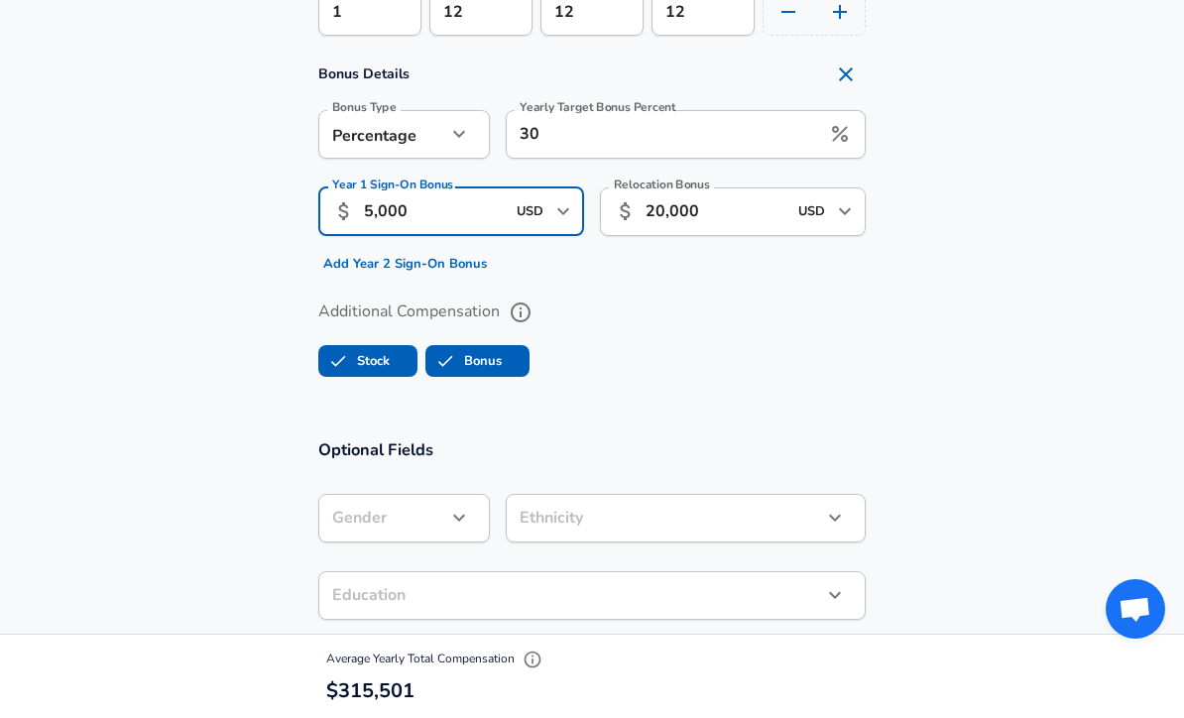
type input "50,000"
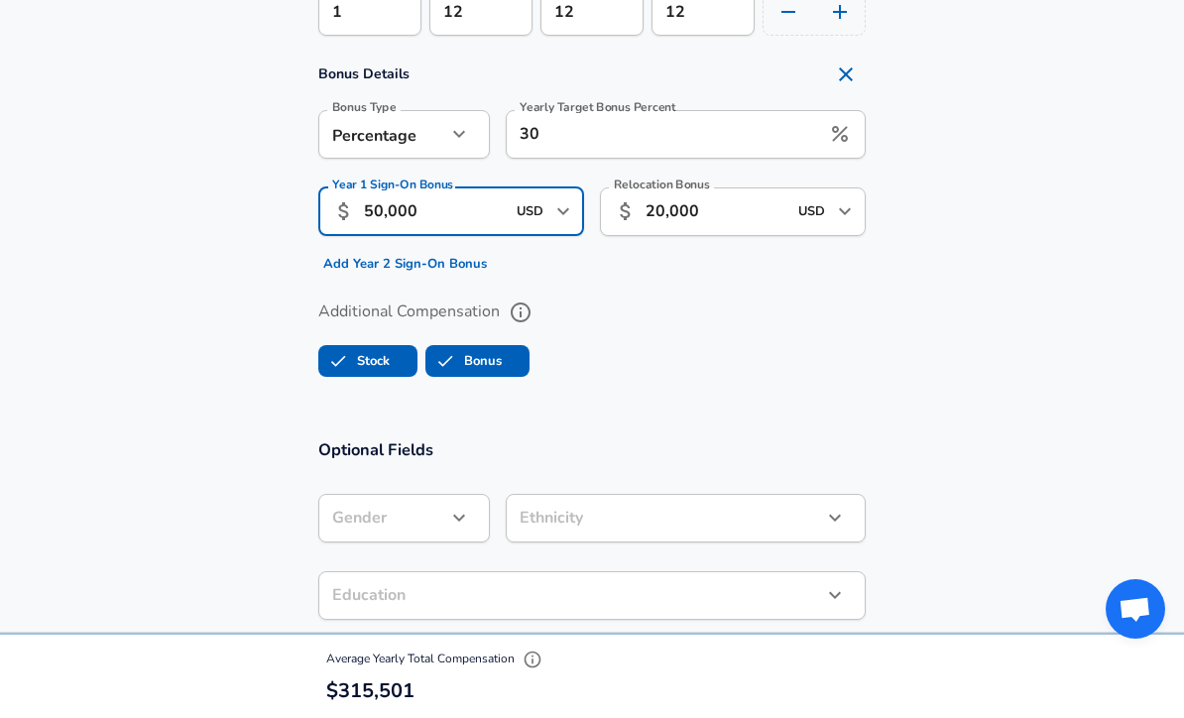
click at [1028, 246] on section "Bonus Details Bonus Type Percentage percentage Bonus Type Yearly Target Bonus P…" at bounding box center [592, 167] width 1184 height 225
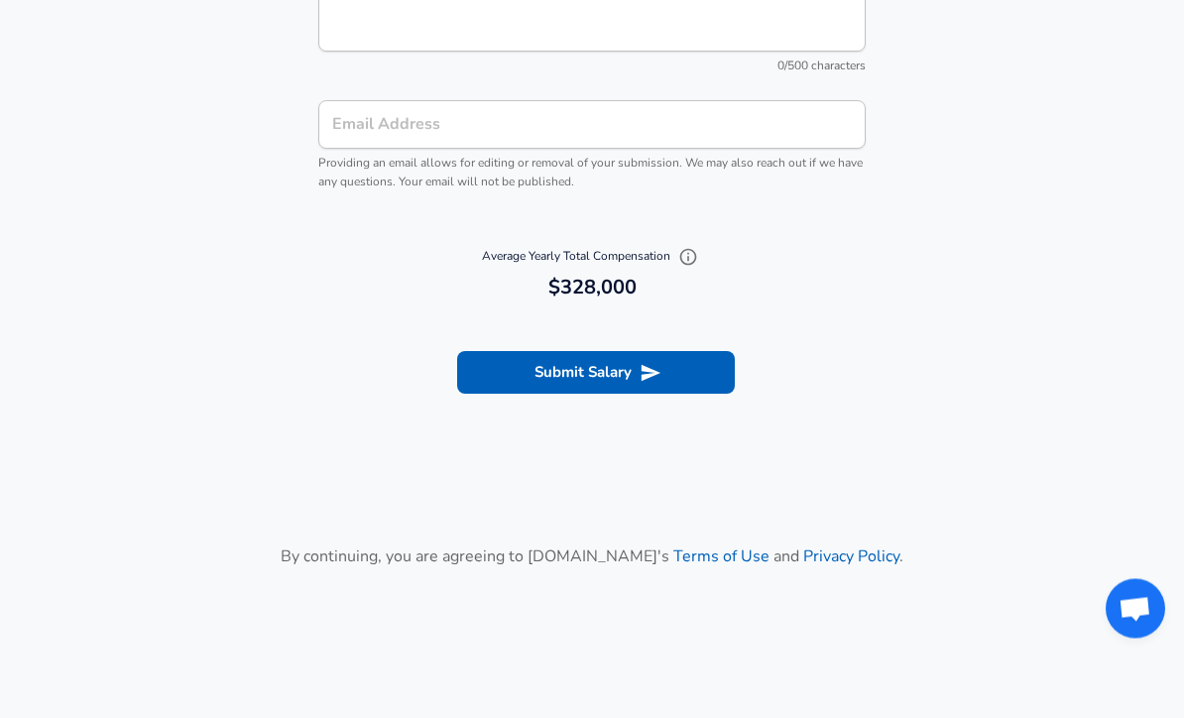
scroll to position [2589, 0]
click at [649, 367] on icon "submit" at bounding box center [651, 373] width 19 height 17
